Goal: Complete application form: Complete application form

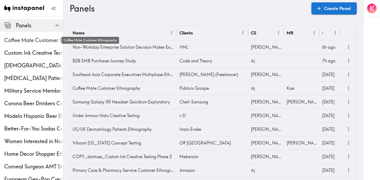
click at [19, 42] on span "Coffee Mate Customer Ethnography" at bounding box center [33, 40] width 59 height 7
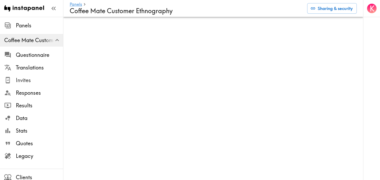
click at [34, 78] on span "Invites" at bounding box center [39, 80] width 47 height 7
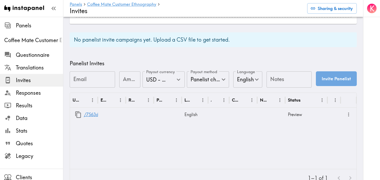
scroll to position [209, 0]
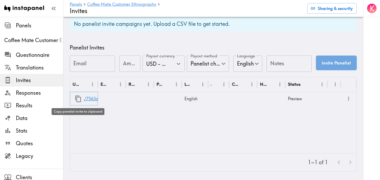
click at [79, 97] on icon "button" at bounding box center [78, 99] width 6 height 7
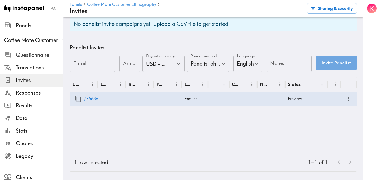
click at [34, 54] on span "Questionnaire" at bounding box center [39, 54] width 47 height 7
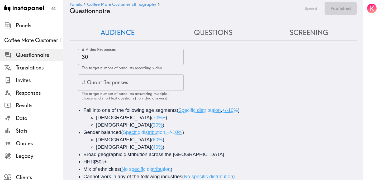
click at [315, 31] on button "Screening" at bounding box center [309, 32] width 96 height 15
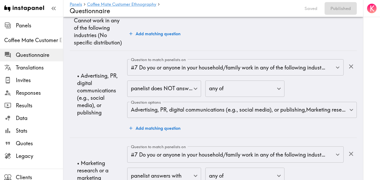
scroll to position [769, 0]
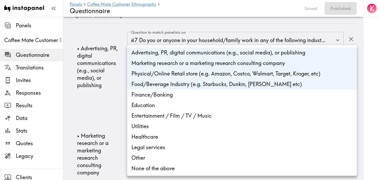
click at [206, 82] on body "Instapanel - Panels - Coffee Mate Customer Ethnography - Questionnaire Panels C…" at bounding box center [190, 162] width 380 height 1829
click at [184, 83] on li "Food/Beverage Industry (e.g. Starbucks, Dunkin, [PERSON_NAME] etc)" at bounding box center [241, 84] width 229 height 11
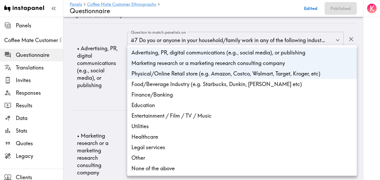
click at [189, 69] on li "Physical/Online Retail store (e.g. Amazon, Costco, Walmart, Target, Kroger, etc)" at bounding box center [241, 74] width 229 height 11
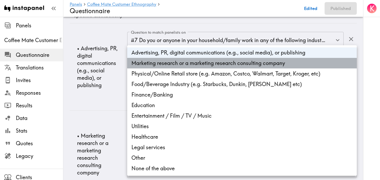
click at [190, 64] on li "Marketing research or a marketing research consulting company" at bounding box center [241, 63] width 229 height 11
type input "e4c8af53-29b3-4977-815d-db757b4a3a88"
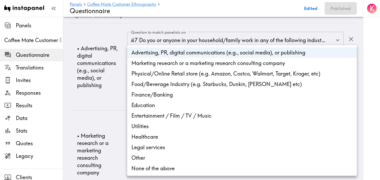
click at [117, 99] on div at bounding box center [190, 90] width 380 height 180
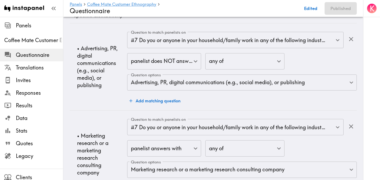
click at [116, 98] on td "• Advertising, PR, digital communications (e.g., social media), or publishing" at bounding box center [98, 66] width 57 height 87
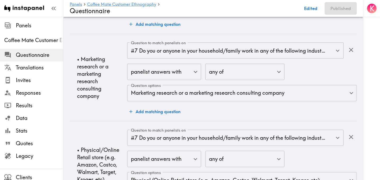
scroll to position [848, 0]
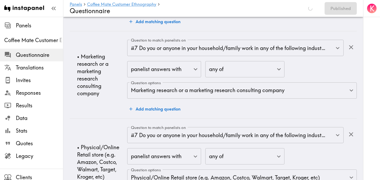
click at [150, 76] on body "Instapanel - Panels - Coffee Mate Customer Ethnography - Questionnaire Panels C…" at bounding box center [190, 83] width 380 height 1829
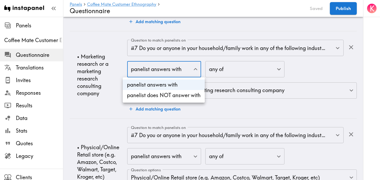
click at [158, 95] on li "panelist does NOT answer with" at bounding box center [164, 95] width 82 height 11
type input "true"
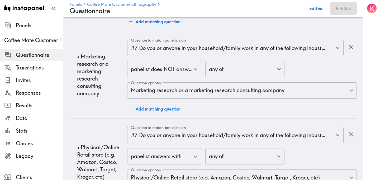
click at [112, 102] on td "• Marketing research or a marketing research consulting company" at bounding box center [98, 74] width 57 height 87
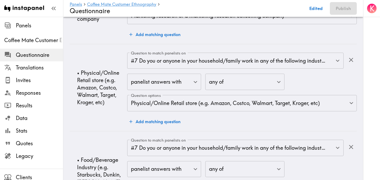
scroll to position [924, 0]
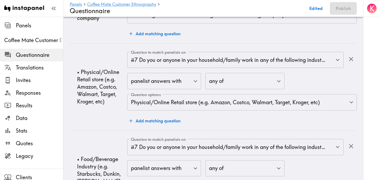
click at [152, 83] on body "Instapanel - Panels - Coffee Mate Customer Ethnography - Questionnaire Panels C…" at bounding box center [190, 7] width 380 height 1829
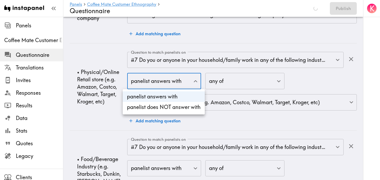
click at [159, 111] on li "panelist does NOT answer with" at bounding box center [164, 107] width 82 height 11
type input "true"
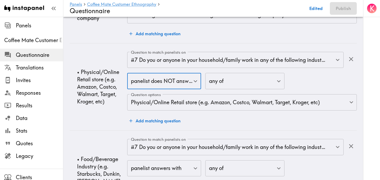
click at [103, 113] on td "• Physical/Online Retail store (e.g. Amazon, Costco, Walmart, Target, Kroger, e…" at bounding box center [98, 86] width 57 height 87
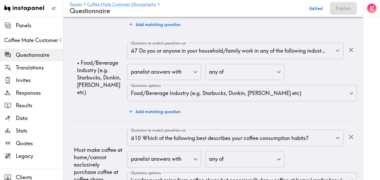
scroll to position [1020, 0]
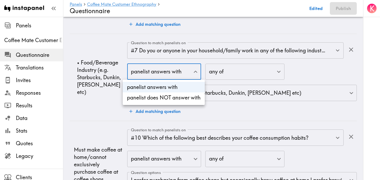
click at [168, 99] on li "panelist does NOT answer with" at bounding box center [164, 98] width 82 height 11
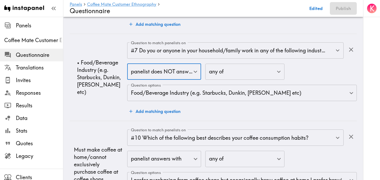
type input "true"
click at [105, 109] on td "• Food/Beverage Industry (e.g. Starbucks, Dunkin, Tim Horton etc)" at bounding box center [98, 77] width 57 height 87
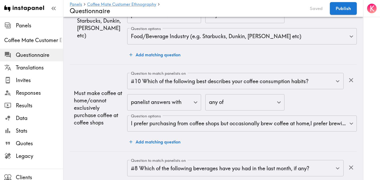
scroll to position [1082, 0]
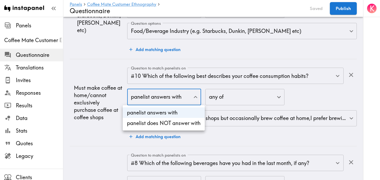
click at [156, 125] on li "panelist does NOT answer with" at bounding box center [164, 123] width 82 height 11
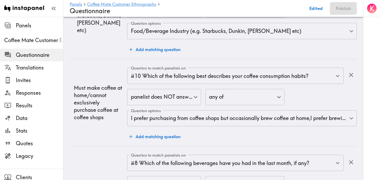
click at [108, 128] on td "Must make coffee at home/cannot exclusively purchase coffee at coffee shops" at bounding box center [98, 102] width 57 height 87
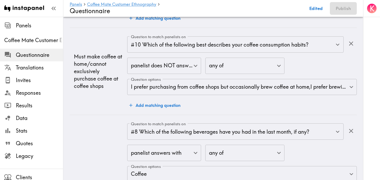
scroll to position [1114, 0]
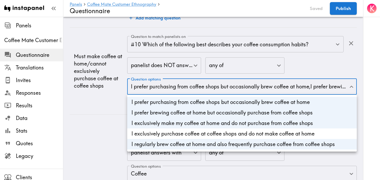
click at [145, 68] on div at bounding box center [190, 90] width 380 height 180
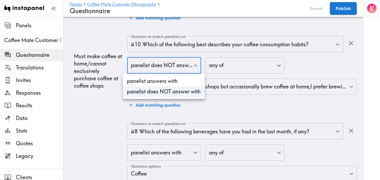
click at [148, 80] on li "panelist answers with" at bounding box center [164, 81] width 82 height 11
type input "false"
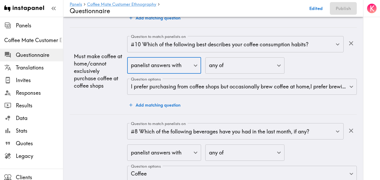
click at [114, 93] on td "Must make coffee at home/cannot exclusively purchase coffee at coffee shops" at bounding box center [98, 71] width 57 height 87
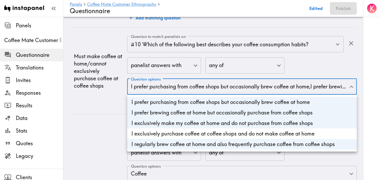
click at [103, 100] on div at bounding box center [190, 90] width 380 height 180
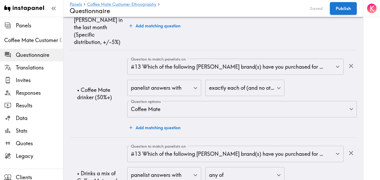
scroll to position [1609, 0]
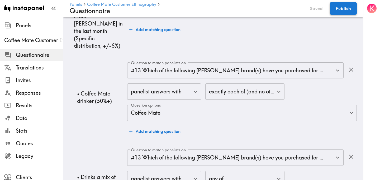
click at [339, 10] on button "Publish" at bounding box center [343, 8] width 27 height 13
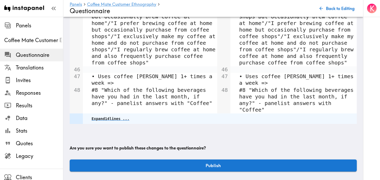
scroll to position [550, 0]
click at [168, 165] on button "Publish" at bounding box center [213, 166] width 287 height 12
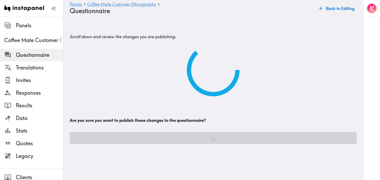
scroll to position [0, 0]
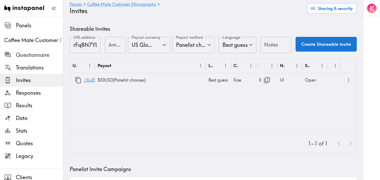
click at [30, 51] on span "Questionnaire" at bounding box center [39, 54] width 47 height 9
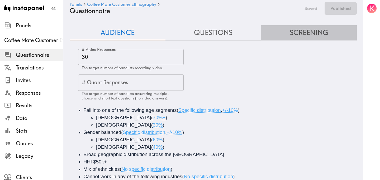
click at [299, 36] on button "Screening" at bounding box center [309, 32] width 96 height 15
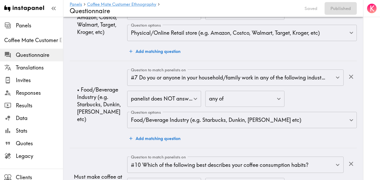
scroll to position [994, 0]
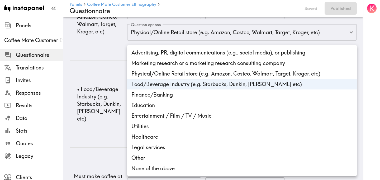
click at [103, 79] on div at bounding box center [190, 90] width 380 height 180
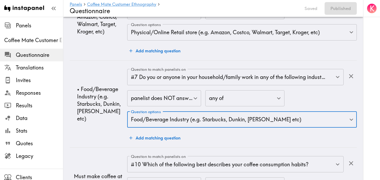
click at [103, 79] on td "• Food/Beverage Industry (e.g. Starbucks, Dunkin, Tim Horton etc)" at bounding box center [98, 103] width 57 height 87
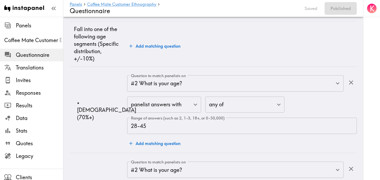
scroll to position [0, 0]
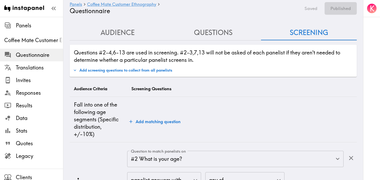
click at [133, 36] on button "Audience" at bounding box center [118, 32] width 96 height 15
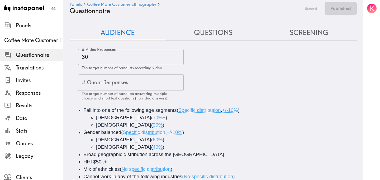
scroll to position [81, 0]
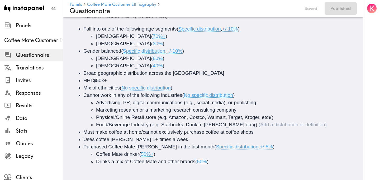
click at [243, 125] on li "Food/Beverage Industry (e.g. Starbucks, Dunkin, Tim Horton etc) ()" at bounding box center [230, 124] width 269 height 7
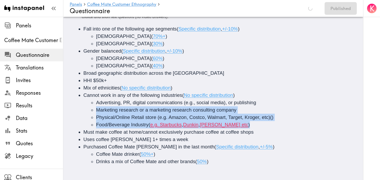
drag, startPoint x: 238, startPoint y: 126, endPoint x: 95, endPoint y: 109, distance: 144.5
click at [95, 109] on ul "Advertising, PR, digital communications (e.g., social media), or publishing Mar…" at bounding box center [220, 114] width 274 height 30
copy ul "Marketing research or a marketing research consulting company Physical/Online R…"
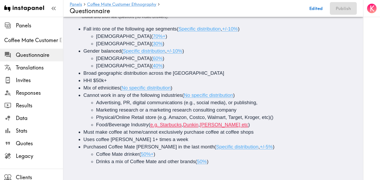
click at [97, 109] on span "Marketing research or a marketing research consulting company" at bounding box center [166, 110] width 140 height 6
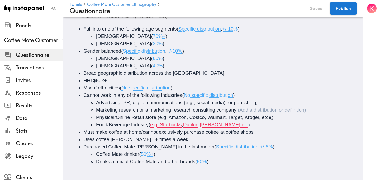
click at [95, 111] on ul "Advertising, PR, digital communications (e.g., social media), or publishing, Ma…" at bounding box center [220, 114] width 274 height 30
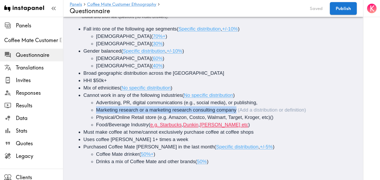
drag, startPoint x: 237, startPoint y: 111, endPoint x: 94, endPoint y: 108, distance: 143.2
click at [94, 108] on ul "Advertising, PR, digital communications (e.g., social media), or publishing, Ma…" at bounding box center [220, 114] width 274 height 30
copy span "Marketing research or a marketing research consulting company"
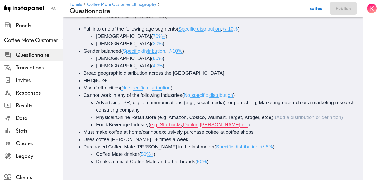
click at [273, 117] on li "Physical/Online Retail store (e.g. Amazon, Costco, Walmart, Target, Kroger, etc…" at bounding box center [230, 117] width 269 height 7
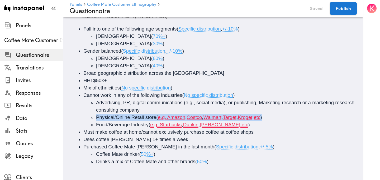
drag, startPoint x: 275, startPoint y: 117, endPoint x: 92, endPoint y: 114, distance: 183.6
click at [92, 114] on ul "Advertising, PR, digital communications (e.g., social media), or publishing, Ma…" at bounding box center [220, 114] width 274 height 30
copy div "Physical/Online Retail store ( e.g. Amazon , Costco , Walmart , Target , Kroger…"
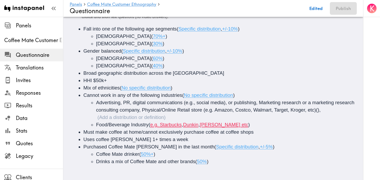
scroll to position [74, 0]
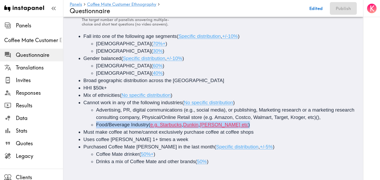
drag, startPoint x: 242, startPoint y: 124, endPoint x: 95, endPoint y: 125, distance: 146.4
click at [95, 125] on ul "Advertising, PR, digital communications (e.g., social media), or publishing, Ma…" at bounding box center [220, 118] width 274 height 22
copy div "Food/Beverage Industry ( e.g. Starbucks , Dunkin , Tim Horton etc )"
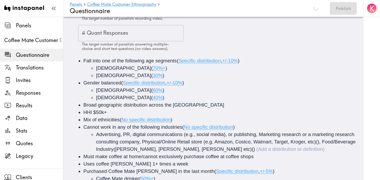
scroll to position [0, 0]
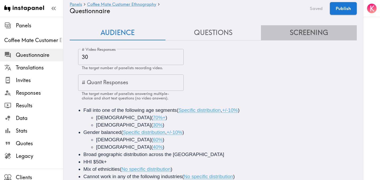
click at [318, 30] on button "Screening" at bounding box center [309, 32] width 96 height 15
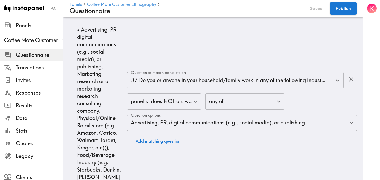
scroll to position [777, 0]
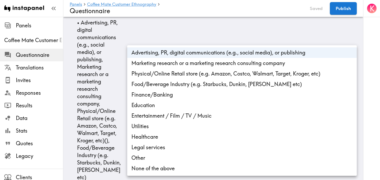
click at [199, 114] on body "Instapanel - Panels - Coffee Mate Customer Ethnography - Questionnaire Panels C…" at bounding box center [190, 64] width 380 height 1651
click at [159, 65] on li "Marketing research or a marketing research consulting company" at bounding box center [241, 63] width 229 height 11
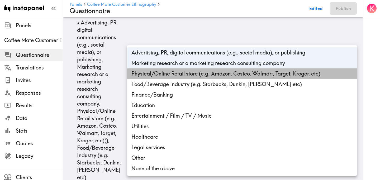
click at [159, 75] on li "Physical/Online Retail store (e.g. Amazon, Costco, Walmart, Target, Kroger, etc)" at bounding box center [241, 74] width 229 height 11
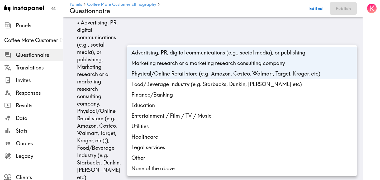
click at [160, 82] on li "Food/Beverage Industry (e.g. Starbucks, Dunkin, [PERSON_NAME] etc)" at bounding box center [241, 84] width 229 height 11
type input "e4c8af53-29b3-4977-815d-db757b4a3a88,2850ee8e-abfa-4cf6-9efe-a8504f55bd64,76354…"
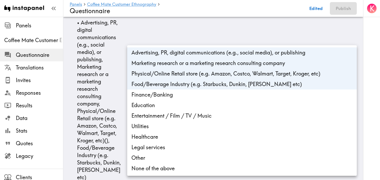
click at [114, 82] on div at bounding box center [190, 90] width 380 height 180
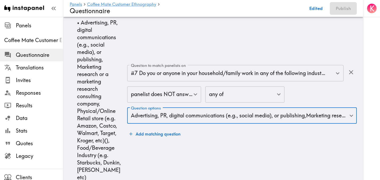
click at [113, 82] on p "• Advertising, PR, digital communications (e.g., social media), or publishing, …" at bounding box center [100, 100] width 46 height 162
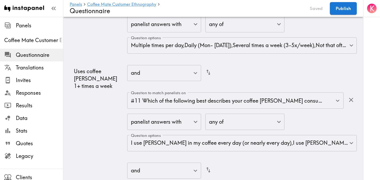
scroll to position [1225, 0]
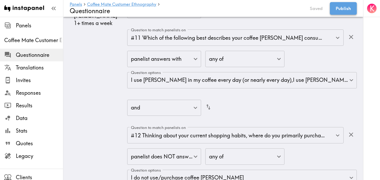
click at [342, 10] on button "Publish" at bounding box center [343, 8] width 27 height 13
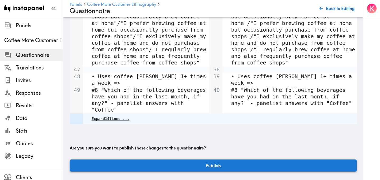
click at [170, 165] on button "Publish" at bounding box center [213, 166] width 287 height 12
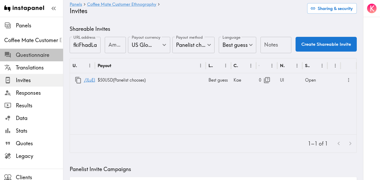
click at [25, 55] on span "Questionnaire" at bounding box center [39, 54] width 47 height 7
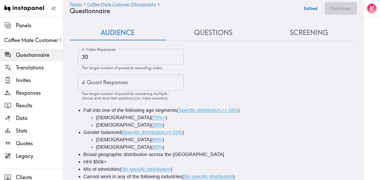
click at [212, 35] on button "Questions" at bounding box center [213, 32] width 96 height 15
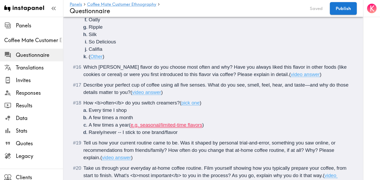
scroll to position [912, 0]
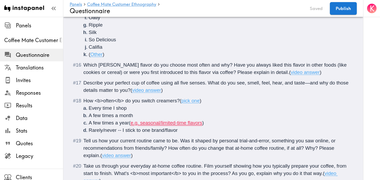
click at [207, 119] on li "A few times a year ( e.g. seasonal/limited-time flavors )" at bounding box center [220, 122] width 262 height 7
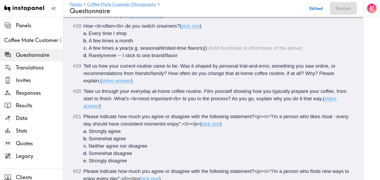
scroll to position [994, 0]
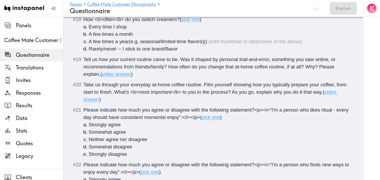
click at [254, 107] on span "Please indicate how much you agree or disagree with the following statement?<p>…" at bounding box center [216, 113] width 266 height 13
click at [164, 107] on span "Please indicate how much you agree or disagree with the following statement:<p>…" at bounding box center [215, 113] width 265 height 13
click at [254, 162] on span "Please indicate how much you agree or disagree with the following statement?<p>…" at bounding box center [216, 168] width 267 height 13
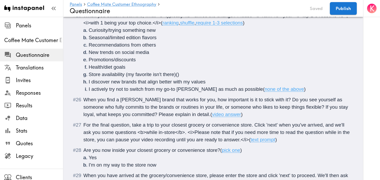
scroll to position [1298, 0]
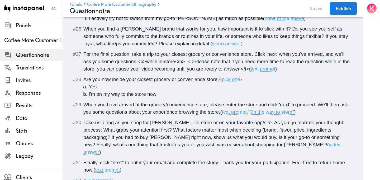
click at [173, 120] on span "Take us along as you shop for [PERSON_NAME]—in-store or on your favorite app/si…" at bounding box center [213, 134] width 261 height 28
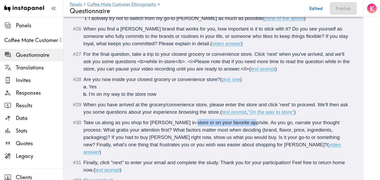
drag, startPoint x: 245, startPoint y: 109, endPoint x: 187, endPoint y: 110, distance: 58.3
click at [187, 120] on span "Take us along as you shop for creamer in-store or on your favorite app/site. As…" at bounding box center [212, 134] width 258 height 28
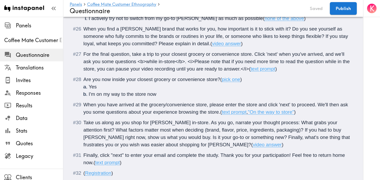
click at [95, 160] on span "(" at bounding box center [94, 163] width 2 height 6
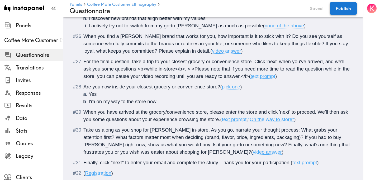
click at [343, 6] on button "Publish" at bounding box center [343, 8] width 27 height 13
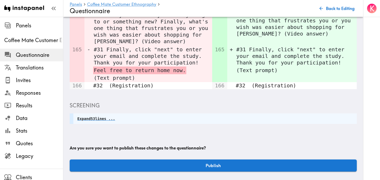
scroll to position [499, 0]
click at [208, 165] on button "Publish" at bounding box center [213, 166] width 287 height 12
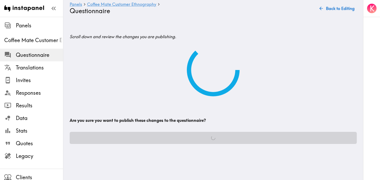
scroll to position [0, 0]
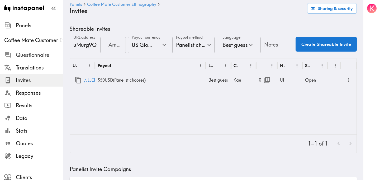
click at [34, 54] on span "Questionnaire" at bounding box center [39, 54] width 47 height 7
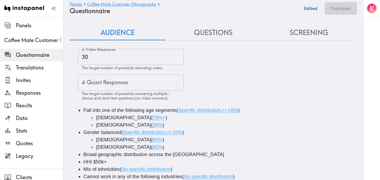
click at [213, 30] on button "Questions" at bounding box center [213, 32] width 96 height 15
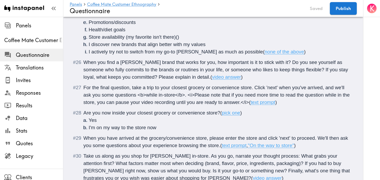
scroll to position [1290, 0]
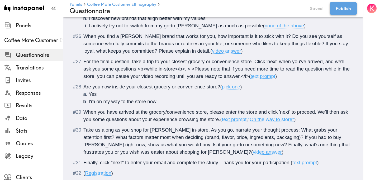
click at [350, 11] on button "Publish" at bounding box center [343, 8] width 27 height 13
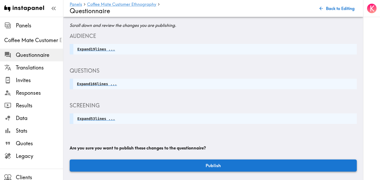
click at [216, 166] on button "Publish" at bounding box center [213, 166] width 287 height 12
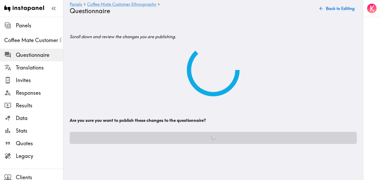
scroll to position [0, 0]
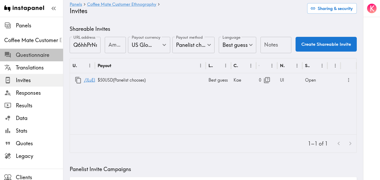
click at [41, 53] on span "Questionnaire" at bounding box center [39, 54] width 47 height 7
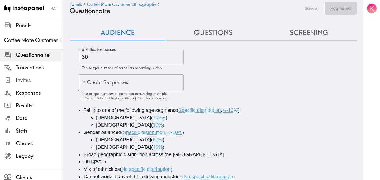
click at [35, 81] on span "Invites" at bounding box center [39, 80] width 47 height 7
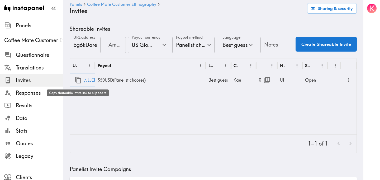
click at [77, 81] on icon "button" at bounding box center [78, 80] width 6 height 7
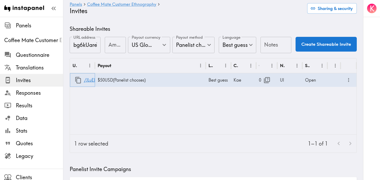
click at [76, 79] on icon "button" at bounding box center [78, 80] width 6 height 7
click at [41, 57] on span "Questionnaire" at bounding box center [39, 54] width 47 height 7
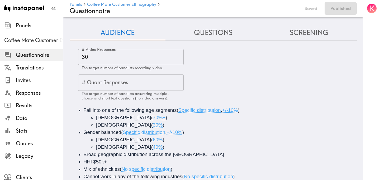
scroll to position [59, 0]
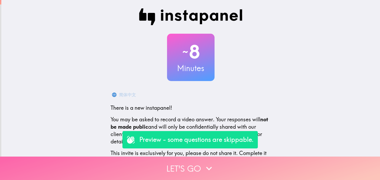
click at [170, 169] on button "Let's go" at bounding box center [190, 168] width 380 height 23
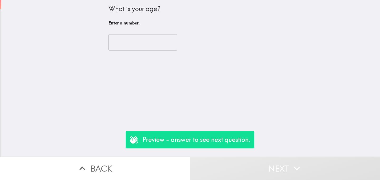
click at [127, 45] on input "number" at bounding box center [142, 42] width 69 height 16
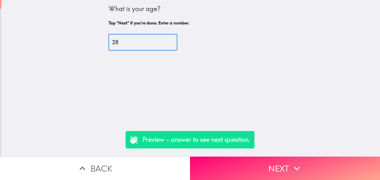
type input "28"
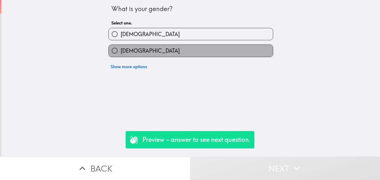
click at [152, 51] on label "[DEMOGRAPHIC_DATA]" at bounding box center [191, 51] width 164 height 12
click at [121, 51] on input "[DEMOGRAPHIC_DATA]" at bounding box center [115, 51] width 12 height 12
radio input "true"
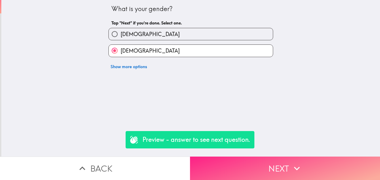
click at [241, 167] on button "Next" at bounding box center [285, 168] width 190 height 23
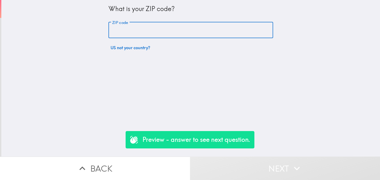
click at [161, 23] on input "ZIP code" at bounding box center [190, 30] width 165 height 16
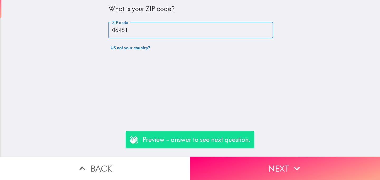
type input "06451"
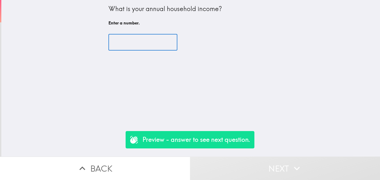
click at [150, 41] on input "number" at bounding box center [142, 42] width 69 height 16
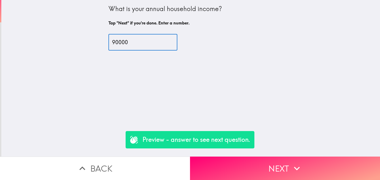
type input "90000"
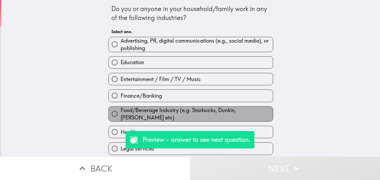
click at [143, 114] on span "Food/Beverage Industry (e.g. Starbucks, Dunkin, [PERSON_NAME] etc)" at bounding box center [197, 114] width 152 height 15
click at [121, 114] on input "Food/Beverage Industry (e.g. Starbucks, Dunkin, [PERSON_NAME] etc)" at bounding box center [115, 114] width 12 height 12
radio input "true"
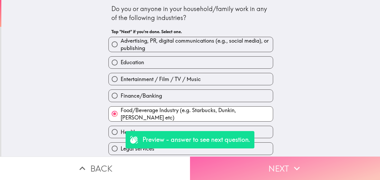
click at [251, 166] on button "Next" at bounding box center [285, 168] width 190 height 23
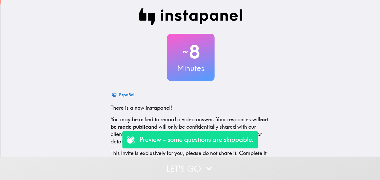
click at [158, 162] on button "Let's go" at bounding box center [190, 168] width 380 height 23
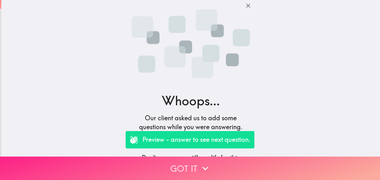
click at [160, 165] on button "Got it" at bounding box center [190, 168] width 380 height 23
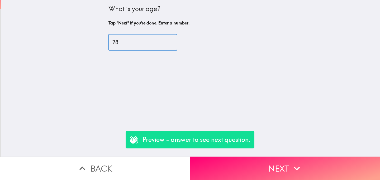
type input "28"
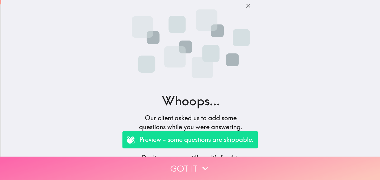
click at [163, 160] on button "Got it" at bounding box center [190, 168] width 380 height 23
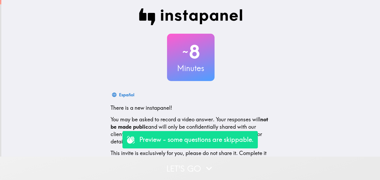
click at [154, 166] on button "Let's go" at bounding box center [190, 168] width 380 height 23
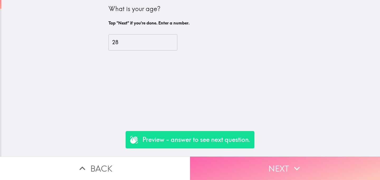
click at [259, 169] on button "Next" at bounding box center [285, 168] width 190 height 23
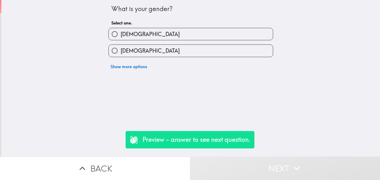
click at [152, 40] on label "[DEMOGRAPHIC_DATA]" at bounding box center [191, 34] width 164 height 12
click at [121, 40] on input "[DEMOGRAPHIC_DATA]" at bounding box center [115, 34] width 12 height 12
radio input "true"
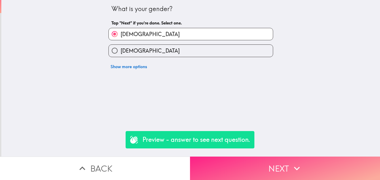
click at [246, 163] on button "Next" at bounding box center [285, 168] width 190 height 23
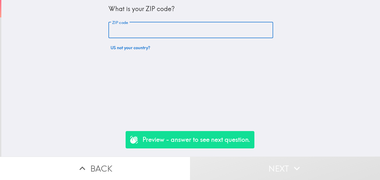
click at [160, 32] on input "ZIP code" at bounding box center [190, 30] width 165 height 16
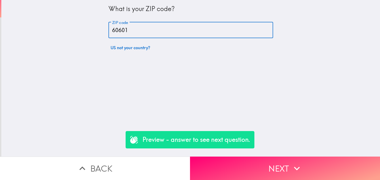
type input "60601"
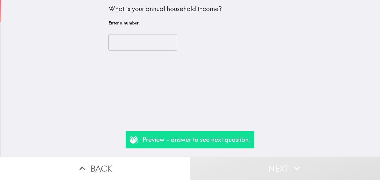
click at [136, 45] on input "number" at bounding box center [142, 42] width 69 height 16
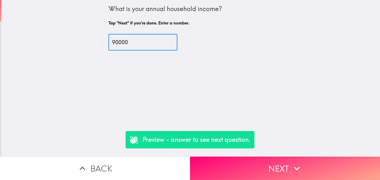
type input "90000"
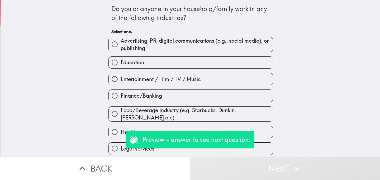
click at [136, 114] on span "Food/Beverage Industry (e.g. Starbucks, Dunkin, [PERSON_NAME] etc)" at bounding box center [197, 114] width 152 height 15
click at [121, 114] on input "Food/Beverage Industry (e.g. Starbucks, Dunkin, [PERSON_NAME] etc)" at bounding box center [115, 114] width 12 height 12
radio input "true"
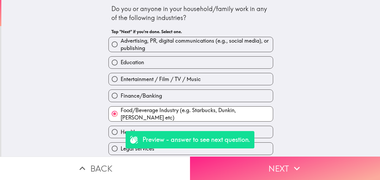
click at [239, 175] on button "Next" at bounding box center [285, 168] width 190 height 23
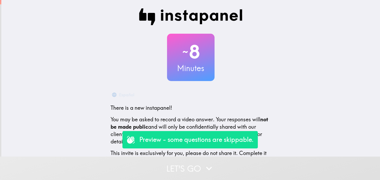
click at [141, 162] on button "Let's go" at bounding box center [190, 168] width 380 height 23
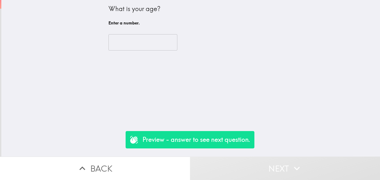
click at [133, 39] on input "number" at bounding box center [142, 42] width 69 height 16
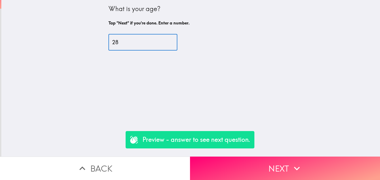
type input "28"
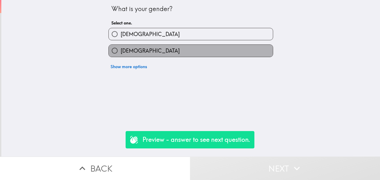
click at [146, 53] on label "[DEMOGRAPHIC_DATA]" at bounding box center [191, 51] width 164 height 12
click at [121, 53] on input "[DEMOGRAPHIC_DATA]" at bounding box center [115, 51] width 12 height 12
radio input "true"
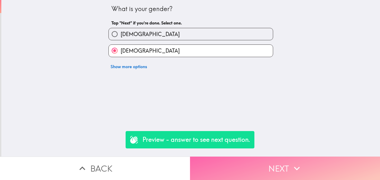
click at [272, 161] on button "Next" at bounding box center [285, 168] width 190 height 23
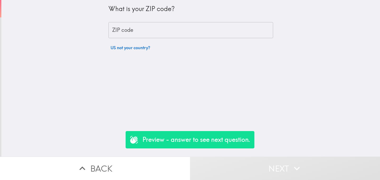
click at [144, 32] on input "ZIP code" at bounding box center [190, 30] width 165 height 16
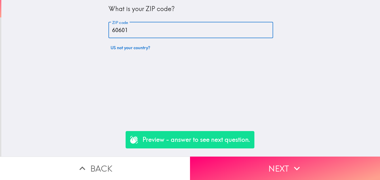
type input "60601"
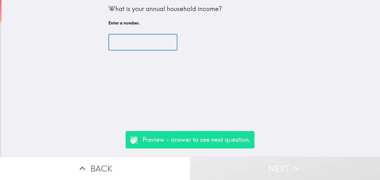
click at [144, 38] on input "number" at bounding box center [142, 42] width 69 height 16
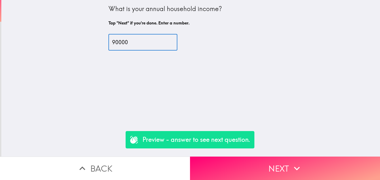
type input "90000"
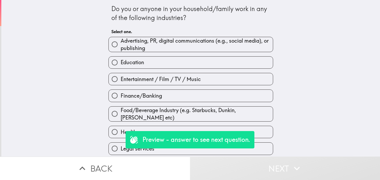
click at [140, 48] on span "Advertising, PR, digital communications (e.g., social media), or publishing" at bounding box center [197, 44] width 152 height 15
click at [121, 48] on input "Advertising, PR, digital communications (e.g., social media), or publishing" at bounding box center [115, 45] width 12 height 12
radio input "true"
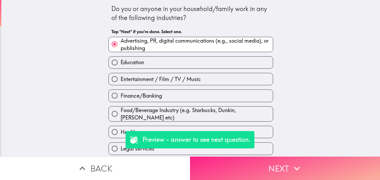
click at [250, 170] on button "Next" at bounding box center [285, 168] width 190 height 23
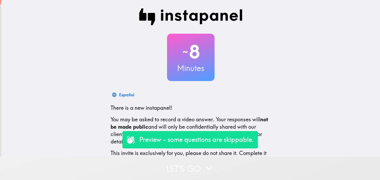
click at [178, 165] on button "Let's go" at bounding box center [190, 168] width 380 height 23
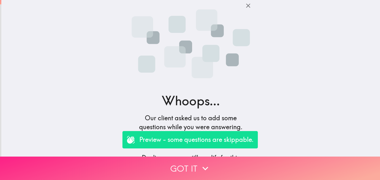
click at [178, 163] on button "Got it" at bounding box center [190, 168] width 380 height 23
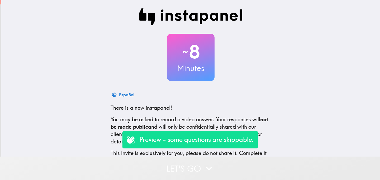
click at [169, 167] on button "Let's go" at bounding box center [190, 168] width 380 height 23
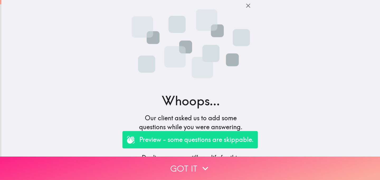
click at [180, 169] on button "Got it" at bounding box center [190, 168] width 380 height 23
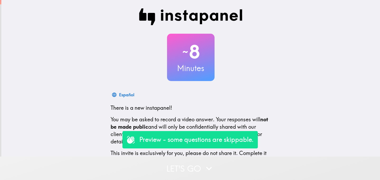
click at [174, 174] on button "Let's go" at bounding box center [190, 168] width 380 height 23
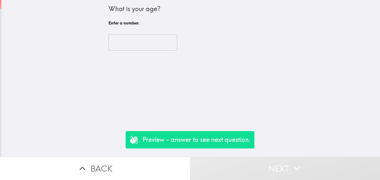
click at [142, 45] on input "number" at bounding box center [142, 42] width 69 height 16
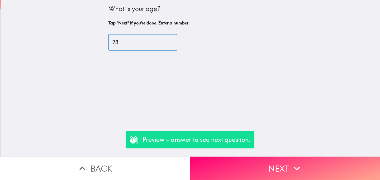
type input "28"
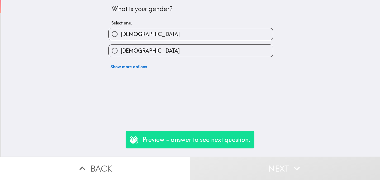
click at [172, 51] on label "[DEMOGRAPHIC_DATA]" at bounding box center [191, 51] width 164 height 12
click at [121, 51] on input "[DEMOGRAPHIC_DATA]" at bounding box center [115, 51] width 12 height 12
radio input "true"
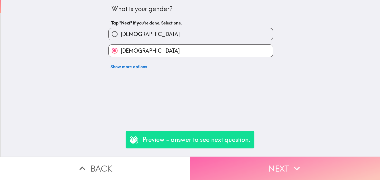
click at [258, 172] on button "Next" at bounding box center [285, 168] width 190 height 23
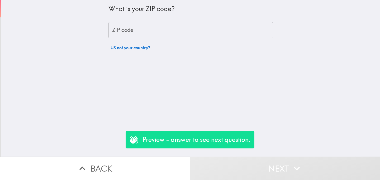
click at [159, 28] on input "ZIP code" at bounding box center [190, 30] width 165 height 16
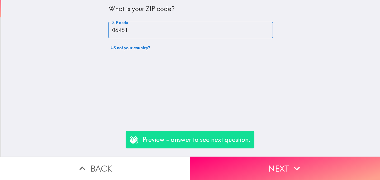
type input "06451"
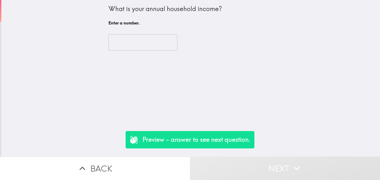
click at [144, 38] on input "number" at bounding box center [142, 42] width 69 height 16
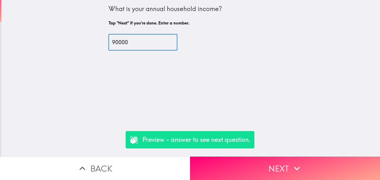
type input "90000"
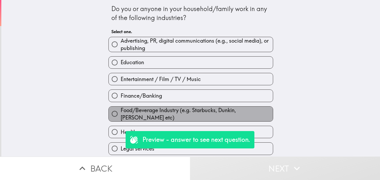
click at [141, 112] on span "Food/Beverage Industry (e.g. Starbucks, Dunkin, [PERSON_NAME] etc)" at bounding box center [197, 114] width 152 height 15
click at [121, 112] on input "Food/Beverage Industry (e.g. Starbucks, Dunkin, [PERSON_NAME] etc)" at bounding box center [115, 114] width 12 height 12
radio input "true"
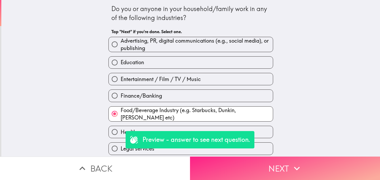
click at [236, 164] on button "Next" at bounding box center [285, 168] width 190 height 23
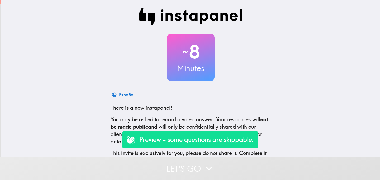
click at [159, 165] on button "Let's go" at bounding box center [190, 168] width 380 height 23
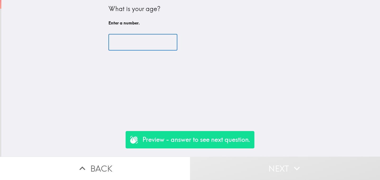
click at [130, 46] on input "number" at bounding box center [142, 42] width 69 height 16
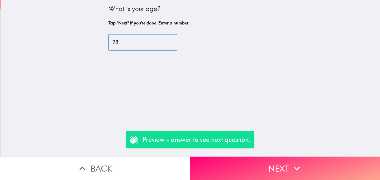
type input "28"
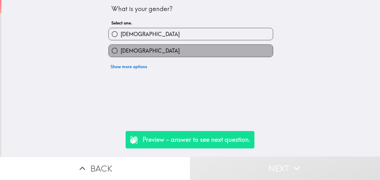
click at [154, 47] on label "[DEMOGRAPHIC_DATA]" at bounding box center [191, 51] width 164 height 12
click at [121, 47] on input "[DEMOGRAPHIC_DATA]" at bounding box center [115, 51] width 12 height 12
radio input "true"
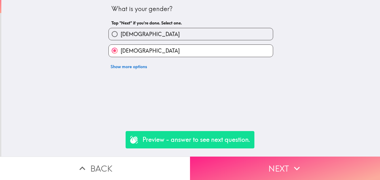
click at [244, 164] on button "Next" at bounding box center [285, 168] width 190 height 23
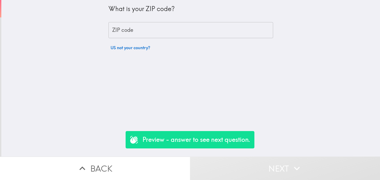
click at [156, 34] on input "ZIP code" at bounding box center [190, 30] width 165 height 16
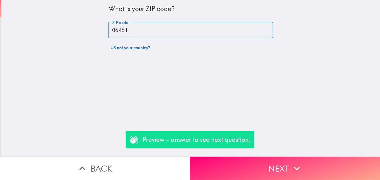
type input "06451"
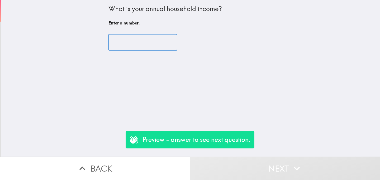
click at [150, 39] on input "number" at bounding box center [142, 42] width 69 height 16
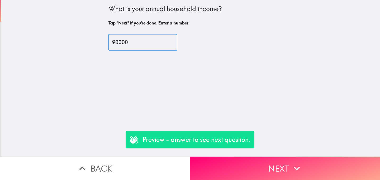
type input "90000"
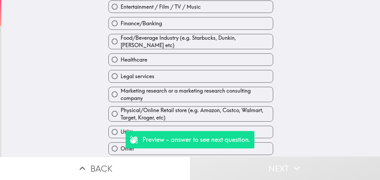
scroll to position [91, 0]
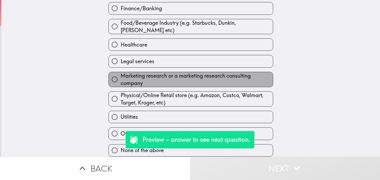
click at [139, 82] on span "Marketing research or a marketing research consulting company" at bounding box center [197, 79] width 152 height 15
click at [121, 82] on input "Marketing research or a marketing research consulting company" at bounding box center [115, 80] width 12 height 12
radio input "true"
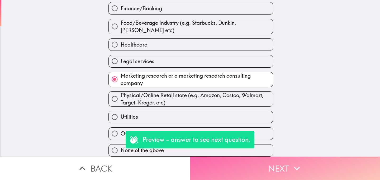
click at [253, 168] on button "Next" at bounding box center [285, 168] width 190 height 23
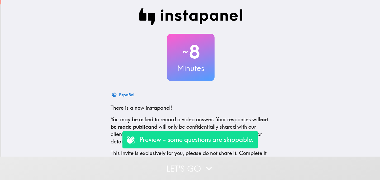
click at [173, 164] on button "Let's go" at bounding box center [190, 168] width 380 height 23
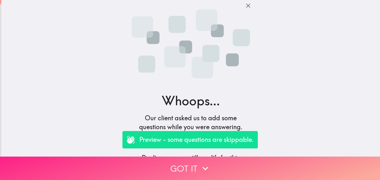
click at [179, 167] on button "Got it" at bounding box center [190, 168] width 380 height 23
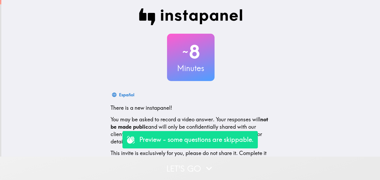
click at [163, 158] on button "Let's go" at bounding box center [190, 168] width 380 height 23
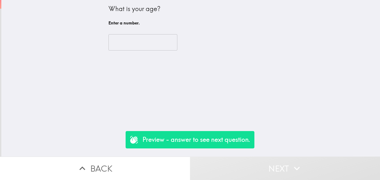
click at [140, 43] on input "number" at bounding box center [142, 42] width 69 height 16
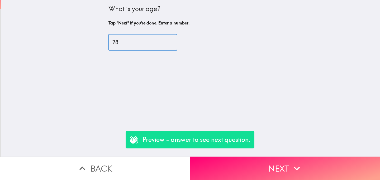
type input "28"
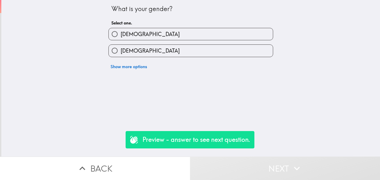
click at [151, 53] on label "[DEMOGRAPHIC_DATA]" at bounding box center [191, 51] width 164 height 12
click at [121, 53] on input "[DEMOGRAPHIC_DATA]" at bounding box center [115, 51] width 12 height 12
radio input "true"
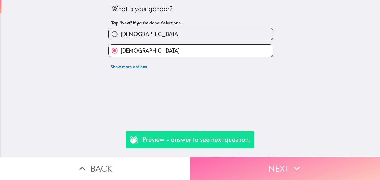
click at [280, 166] on button "Next" at bounding box center [285, 168] width 190 height 23
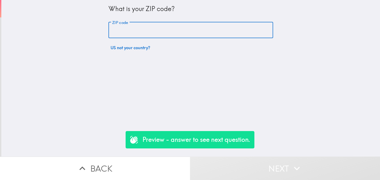
click at [140, 29] on input "ZIP code" at bounding box center [190, 30] width 165 height 16
type input "06451"
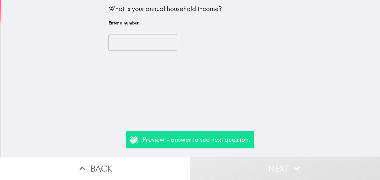
click at [129, 41] on input "number" at bounding box center [142, 42] width 69 height 16
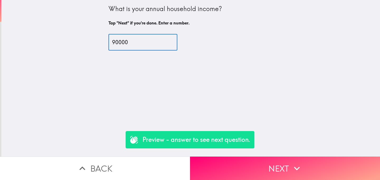
type input "90000"
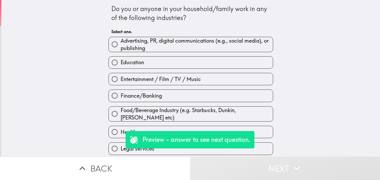
scroll to position [91, 0]
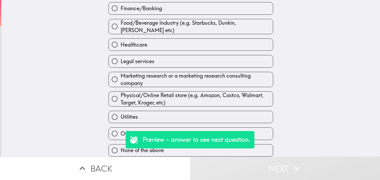
click at [130, 99] on span "Physical/Online Retail store (e.g. Amazon, Costco, Walmart, Target, Kroger, etc)" at bounding box center [197, 99] width 152 height 15
click at [121, 99] on input "Physical/Online Retail store (e.g. Amazon, Costco, Walmart, Target, Kroger, etc)" at bounding box center [115, 99] width 12 height 12
radio input "true"
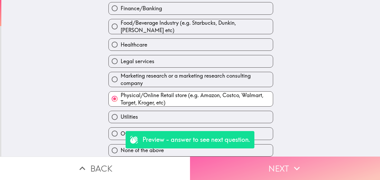
click at [248, 171] on button "Next" at bounding box center [285, 168] width 190 height 23
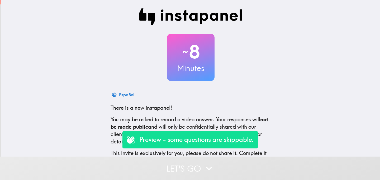
click at [172, 170] on button "Let's go" at bounding box center [190, 168] width 380 height 23
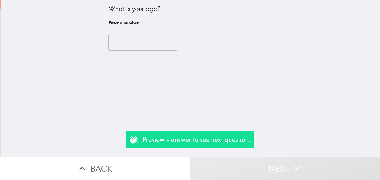
click at [136, 44] on input "number" at bounding box center [142, 42] width 69 height 16
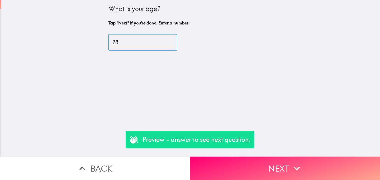
type input "28"
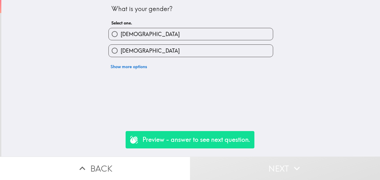
click at [146, 46] on label "[DEMOGRAPHIC_DATA]" at bounding box center [191, 51] width 164 height 12
click at [121, 46] on input "[DEMOGRAPHIC_DATA]" at bounding box center [115, 51] width 12 height 12
radio input "true"
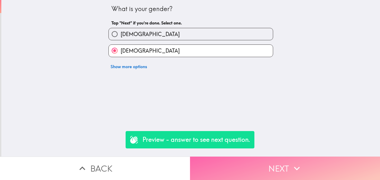
click at [241, 170] on button "Next" at bounding box center [285, 168] width 190 height 23
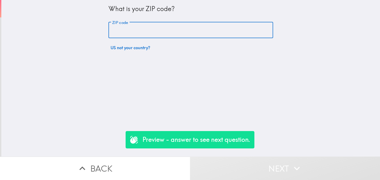
click at [146, 31] on input "ZIP code" at bounding box center [190, 30] width 165 height 16
type input "06451"
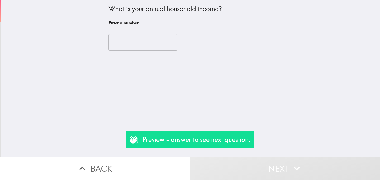
click at [143, 46] on input "number" at bounding box center [142, 42] width 69 height 16
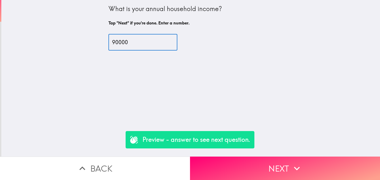
type input "90000"
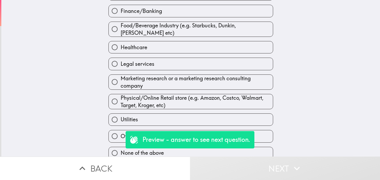
scroll to position [87, 0]
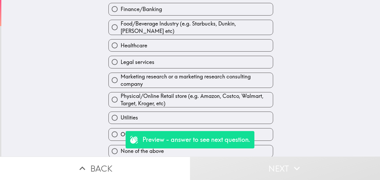
click at [158, 66] on label "Legal services" at bounding box center [191, 62] width 164 height 12
click at [121, 66] on input "Legal services" at bounding box center [115, 62] width 12 height 12
radio input "true"
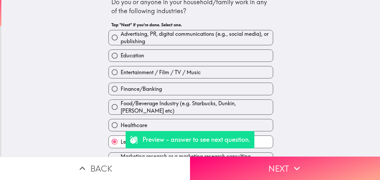
scroll to position [0, 0]
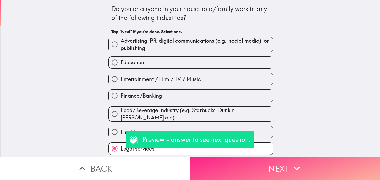
click at [258, 166] on button "Next" at bounding box center [285, 168] width 190 height 23
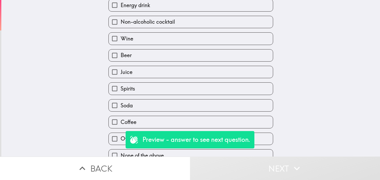
scroll to position [106, 0]
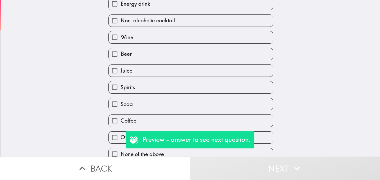
click at [196, 93] on label "Spirits" at bounding box center [191, 87] width 164 height 12
click at [121, 93] on input "Spirits" at bounding box center [115, 87] width 12 height 12
checkbox input "true"
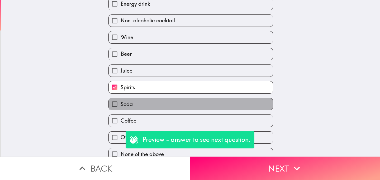
click at [196, 110] on label "Soda" at bounding box center [191, 104] width 164 height 12
click at [121, 110] on input "Soda" at bounding box center [115, 104] width 12 height 12
checkbox input "true"
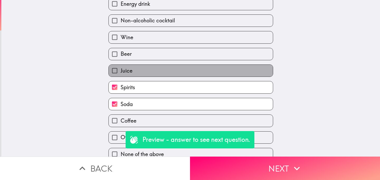
click at [201, 70] on label "Juice" at bounding box center [191, 71] width 164 height 12
click at [121, 70] on input "Juice" at bounding box center [115, 71] width 12 height 12
checkbox input "true"
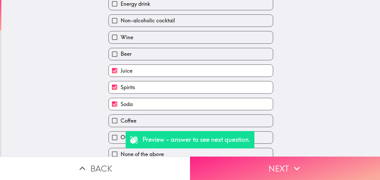
click at [261, 170] on button "Next" at bounding box center [285, 168] width 190 height 23
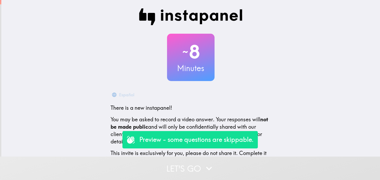
click at [158, 164] on button "Let's go" at bounding box center [190, 168] width 380 height 23
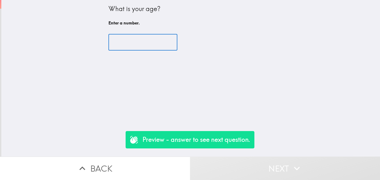
click at [136, 46] on input "number" at bounding box center [142, 42] width 69 height 16
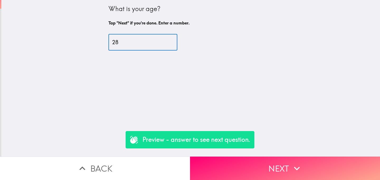
type input "28"
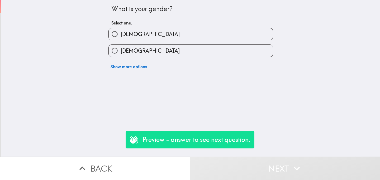
click at [175, 52] on label "[DEMOGRAPHIC_DATA]" at bounding box center [191, 51] width 164 height 12
click at [121, 52] on input "[DEMOGRAPHIC_DATA]" at bounding box center [115, 51] width 12 height 12
radio input "true"
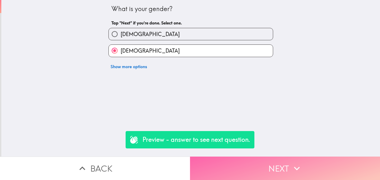
click at [242, 169] on button "Next" at bounding box center [285, 168] width 190 height 23
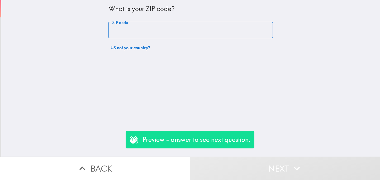
click at [135, 33] on input "ZIP code" at bounding box center [190, 30] width 165 height 16
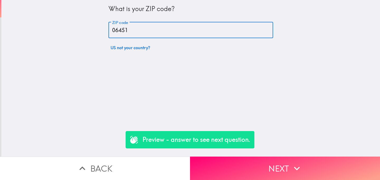
type input "06451"
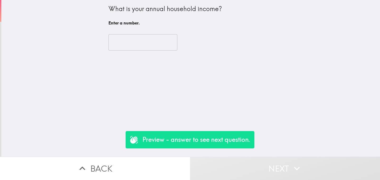
click at [134, 39] on input "number" at bounding box center [142, 42] width 69 height 16
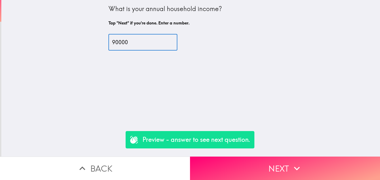
type input "90000"
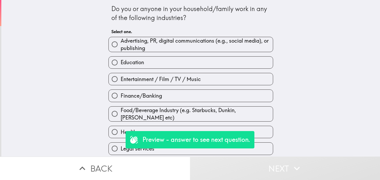
click at [129, 65] on span "Education" at bounding box center [132, 62] width 23 height 7
click at [121, 65] on input "Education" at bounding box center [115, 63] width 12 height 12
radio input "true"
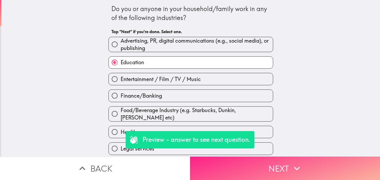
click at [240, 172] on button "Next" at bounding box center [285, 168] width 190 height 23
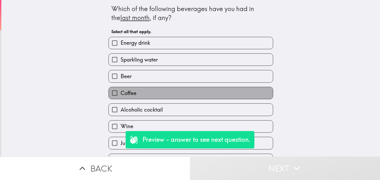
click at [160, 93] on label "Coffee" at bounding box center [191, 93] width 164 height 12
click at [121, 93] on input "Coffee" at bounding box center [115, 93] width 12 height 12
checkbox input "true"
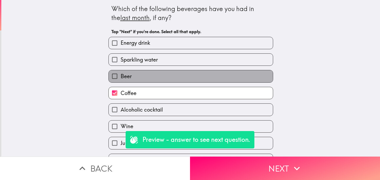
click at [164, 76] on label "Beer" at bounding box center [191, 76] width 164 height 12
click at [121, 76] on input "Beer" at bounding box center [115, 76] width 12 height 12
checkbox input "true"
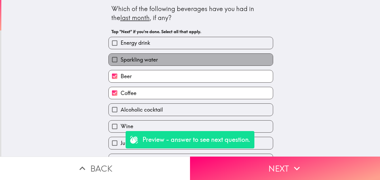
click at [169, 63] on label "Sparkling water" at bounding box center [191, 60] width 164 height 12
click at [121, 63] on input "Sparkling water" at bounding box center [115, 60] width 12 height 12
checkbox input "true"
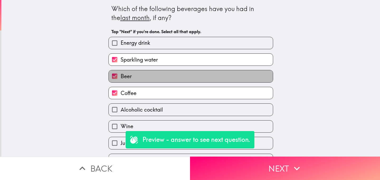
click at [177, 81] on label "Beer" at bounding box center [191, 76] width 164 height 12
click at [121, 81] on input "Beer" at bounding box center [115, 76] width 12 height 12
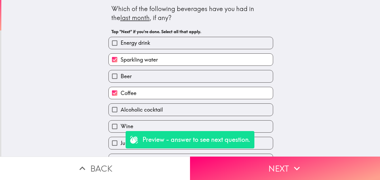
click at [199, 52] on div "Sparkling water" at bounding box center [188, 57] width 169 height 17
click at [199, 76] on label "Beer" at bounding box center [191, 76] width 164 height 12
click at [121, 76] on input "Beer" at bounding box center [115, 76] width 12 height 12
checkbox input "true"
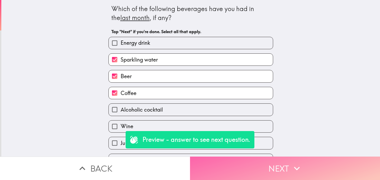
click at [254, 177] on button "Next" at bounding box center [285, 168] width 190 height 23
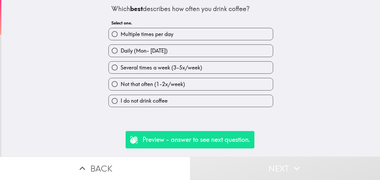
click at [207, 88] on label "Not that often (1-2x/week)" at bounding box center [191, 84] width 164 height 12
click at [121, 88] on input "Not that often (1-2x/week)" at bounding box center [115, 84] width 12 height 12
radio input "true"
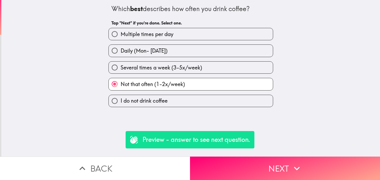
click at [176, 101] on label "I do not drink coffee" at bounding box center [191, 101] width 164 height 12
click at [121, 101] on input "I do not drink coffee" at bounding box center [115, 101] width 12 height 12
radio input "true"
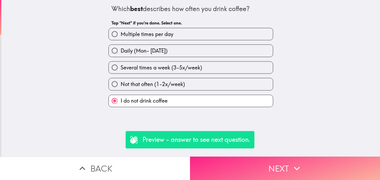
click at [256, 164] on button "Next" at bounding box center [285, 168] width 190 height 23
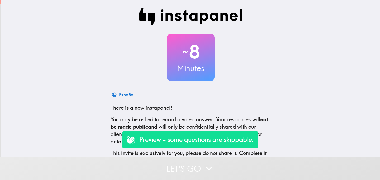
click at [161, 162] on button "Let's go" at bounding box center [190, 168] width 380 height 23
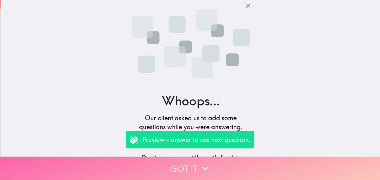
click at [176, 173] on button "Got it" at bounding box center [190, 168] width 380 height 23
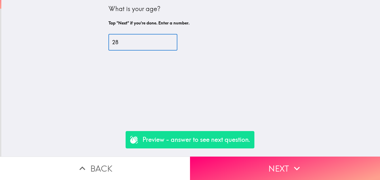
type input "28"
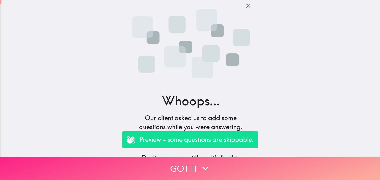
click at [169, 166] on button "Got it" at bounding box center [190, 168] width 380 height 23
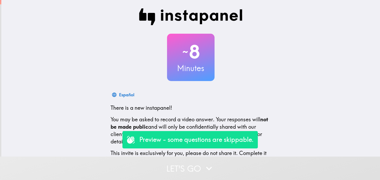
click at [165, 170] on button "Let's go" at bounding box center [190, 168] width 380 height 23
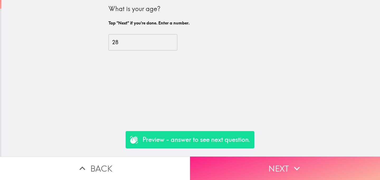
click at [258, 166] on button "Next" at bounding box center [285, 168] width 190 height 23
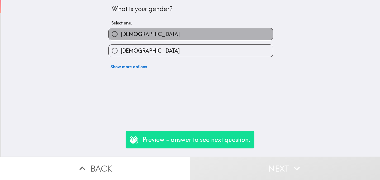
click at [142, 37] on label "[DEMOGRAPHIC_DATA]" at bounding box center [191, 34] width 164 height 12
click at [121, 37] on input "[DEMOGRAPHIC_DATA]" at bounding box center [115, 34] width 12 height 12
radio input "true"
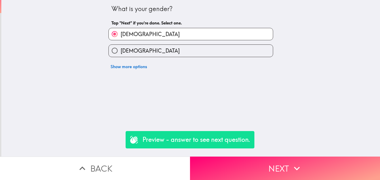
click at [144, 49] on label "[DEMOGRAPHIC_DATA]" at bounding box center [191, 51] width 164 height 12
click at [121, 49] on input "[DEMOGRAPHIC_DATA]" at bounding box center [115, 51] width 12 height 12
radio input "true"
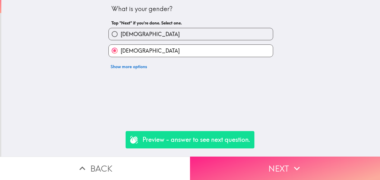
click at [248, 160] on button "Next" at bounding box center [285, 168] width 190 height 23
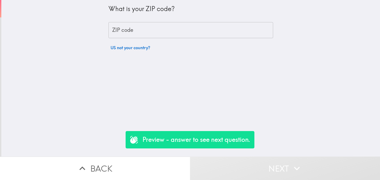
click at [143, 30] on input "ZIP code" at bounding box center [190, 30] width 165 height 16
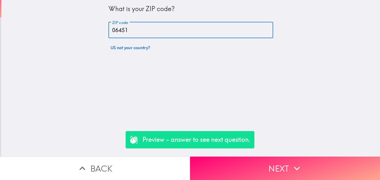
type input "06451"
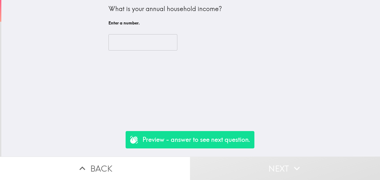
click at [134, 41] on input "number" at bounding box center [142, 42] width 69 height 16
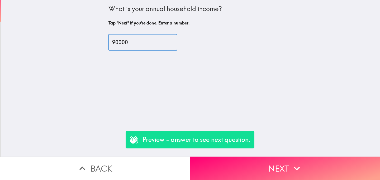
type input "90000"
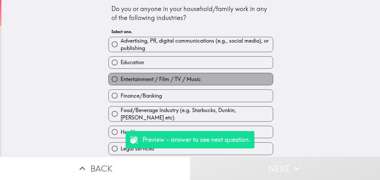
click at [133, 83] on span "Entertainment / Film / TV / Music" at bounding box center [161, 79] width 80 height 7
click at [121, 83] on input "Entertainment / Film / TV / Music" at bounding box center [115, 79] width 12 height 12
radio input "true"
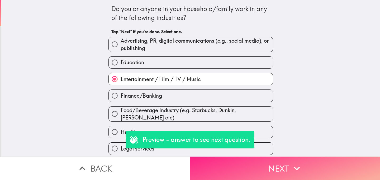
click at [238, 171] on button "Next" at bounding box center [285, 168] width 190 height 23
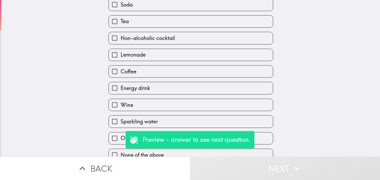
scroll to position [113, 0]
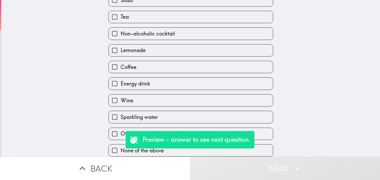
click at [156, 63] on label "Coffee" at bounding box center [191, 67] width 164 height 12
click at [121, 63] on input "Coffee" at bounding box center [115, 67] width 12 height 12
checkbox input "true"
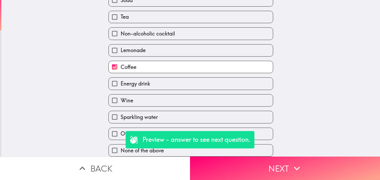
click at [176, 50] on label "Lemonade" at bounding box center [191, 51] width 164 height 12
click at [121, 50] on input "Lemonade" at bounding box center [115, 51] width 12 height 12
checkbox input "true"
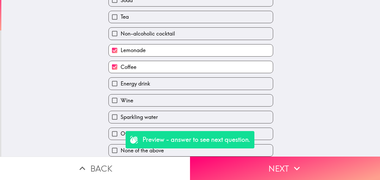
click at [165, 88] on label "Energy drink" at bounding box center [191, 84] width 164 height 12
click at [121, 88] on input "Energy drink" at bounding box center [115, 84] width 12 height 12
checkbox input "true"
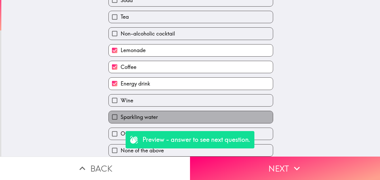
click at [170, 115] on label "Sparkling water" at bounding box center [191, 117] width 164 height 12
click at [121, 115] on input "Sparkling water" at bounding box center [115, 117] width 12 height 12
checkbox input "true"
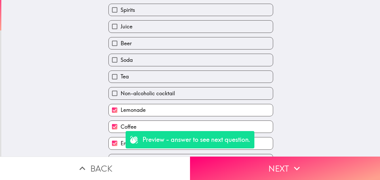
scroll to position [0, 0]
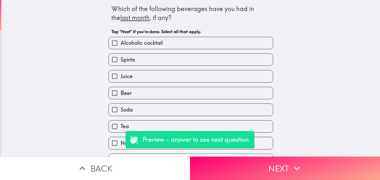
click at [208, 65] on label "Spirits" at bounding box center [191, 60] width 164 height 12
click at [121, 65] on input "Spirits" at bounding box center [115, 60] width 12 height 12
checkbox input "true"
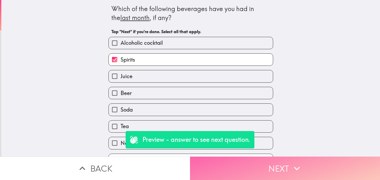
click at [242, 167] on button "Next" at bounding box center [285, 168] width 190 height 23
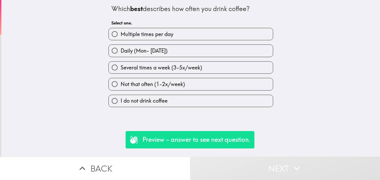
click at [156, 88] on span "Not that often (1-2x/week)" at bounding box center [153, 84] width 64 height 7
click at [121, 88] on input "Not that often (1-2x/week)" at bounding box center [115, 84] width 12 height 12
radio input "true"
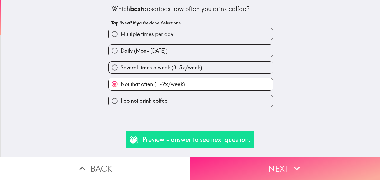
click at [250, 169] on button "Next" at bounding box center [285, 168] width 190 height 23
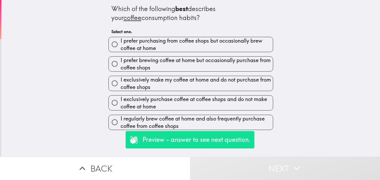
click at [177, 105] on span "I exclusively purchase coffee at coffee shops and do not make coffee at home" at bounding box center [197, 103] width 152 height 15
click at [121, 105] on input "I exclusively purchase coffee at coffee shops and do not make coffee at home" at bounding box center [115, 103] width 12 height 12
radio input "true"
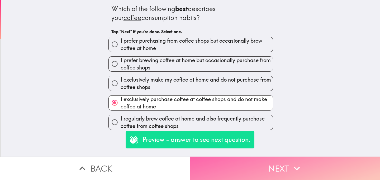
click at [260, 163] on button "Next" at bounding box center [285, 168] width 190 height 23
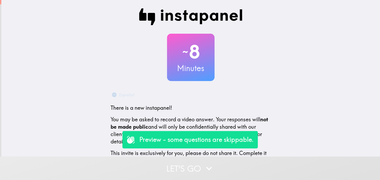
click at [162, 167] on button "Let's go" at bounding box center [190, 168] width 380 height 23
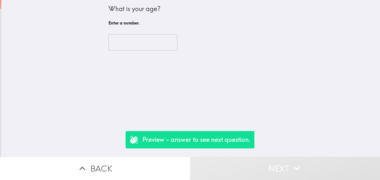
click at [135, 42] on input "number" at bounding box center [142, 42] width 69 height 16
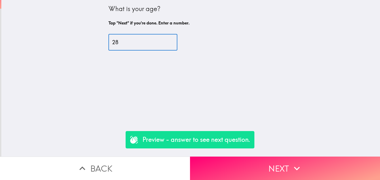
type input "28"
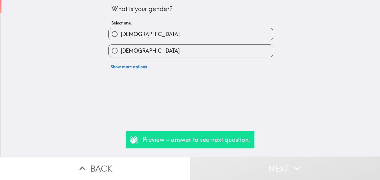
click at [147, 50] on label "[DEMOGRAPHIC_DATA]" at bounding box center [191, 51] width 164 height 12
click at [121, 50] on input "[DEMOGRAPHIC_DATA]" at bounding box center [115, 51] width 12 height 12
radio input "true"
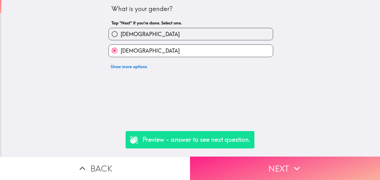
click at [238, 165] on button "Next" at bounding box center [285, 168] width 190 height 23
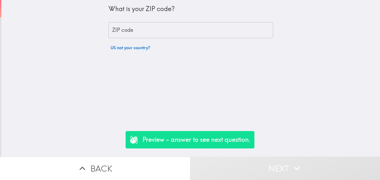
click at [147, 28] on input "ZIP code" at bounding box center [190, 30] width 165 height 16
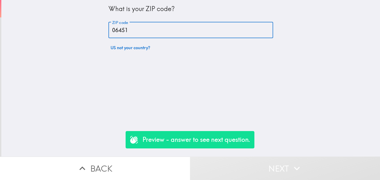
type input "06451"
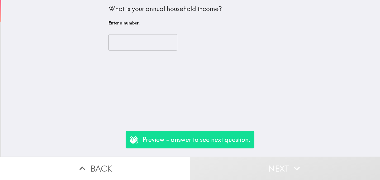
click at [138, 41] on input "number" at bounding box center [142, 42] width 69 height 16
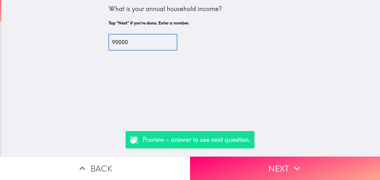
type input "90000"
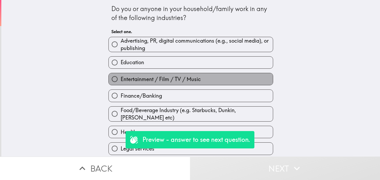
click at [145, 84] on label "Entertainment / Film / TV / Music" at bounding box center [191, 79] width 164 height 12
click at [121, 84] on input "Entertainment / Film / TV / Music" at bounding box center [115, 79] width 12 height 12
radio input "true"
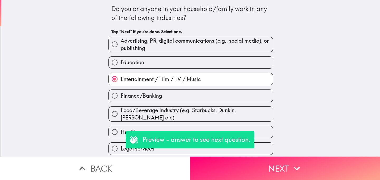
click at [159, 97] on span "Finance/Banking" at bounding box center [141, 95] width 41 height 7
click at [121, 97] on input "Finance/Banking" at bounding box center [115, 96] width 12 height 12
radio input "true"
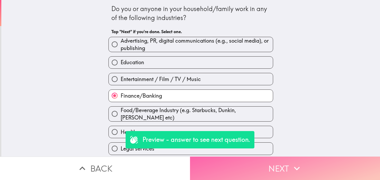
click at [251, 164] on button "Next" at bounding box center [285, 168] width 190 height 23
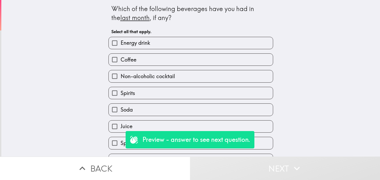
click at [169, 60] on label "Coffee" at bounding box center [191, 60] width 164 height 12
click at [121, 60] on input "Coffee" at bounding box center [115, 60] width 12 height 12
checkbox input "true"
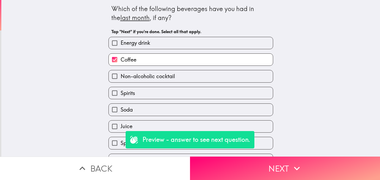
click at [169, 78] on span "Non-alcoholic cocktail" at bounding box center [148, 76] width 54 height 7
click at [121, 78] on input "Non-alcoholic cocktail" at bounding box center [115, 76] width 12 height 12
checkbox input "true"
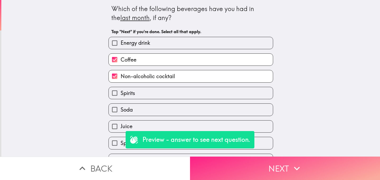
click at [249, 170] on button "Next" at bounding box center [285, 168] width 190 height 23
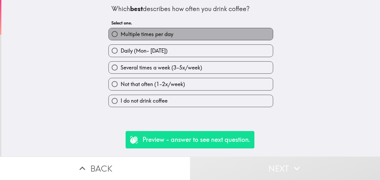
click at [176, 37] on label "Multiple times per day" at bounding box center [191, 34] width 164 height 12
click at [121, 37] on input "Multiple times per day" at bounding box center [115, 34] width 12 height 12
radio input "true"
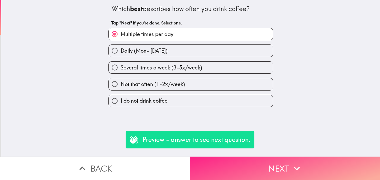
click at [245, 174] on button "Next" at bounding box center [285, 168] width 190 height 23
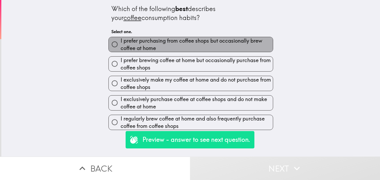
click at [183, 50] on span "I prefer purchasing from coffee shops but occasionally brew coffee at home" at bounding box center [197, 44] width 152 height 15
click at [121, 50] on input "I prefer purchasing from coffee shops but occasionally brew coffee at home" at bounding box center [115, 45] width 12 height 12
radio input "true"
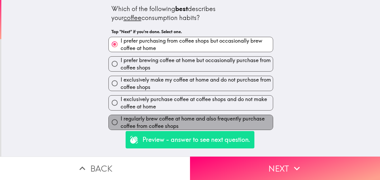
click at [219, 127] on span "I regularly brew coffee at home and also frequently purchase coffee from coffee…" at bounding box center [197, 122] width 152 height 15
click at [121, 127] on input "I regularly brew coffee at home and also frequently purchase coffee from coffee…" at bounding box center [115, 123] width 12 height 12
radio input "true"
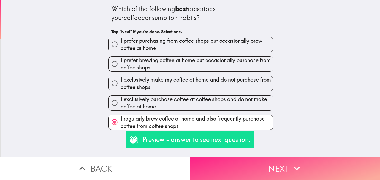
click at [248, 168] on button "Next" at bounding box center [285, 168] width 190 height 23
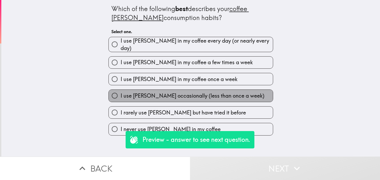
click at [180, 92] on span "I use [PERSON_NAME] occasionally (less than once a week)" at bounding box center [193, 95] width 144 height 7
click at [121, 92] on input "I use [PERSON_NAME] occasionally (less than once a week)" at bounding box center [115, 96] width 12 height 12
radio input "true"
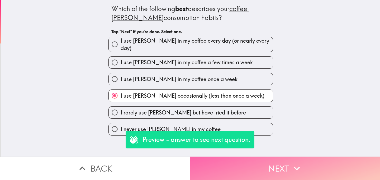
click at [239, 170] on button "Next" at bounding box center [285, 168] width 190 height 23
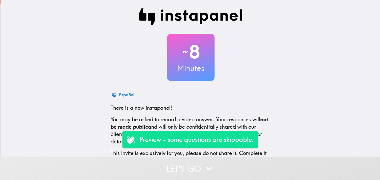
click at [174, 172] on button "Let's go" at bounding box center [190, 168] width 380 height 23
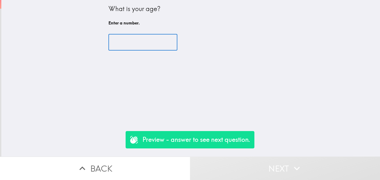
click at [128, 41] on input "number" at bounding box center [142, 42] width 69 height 16
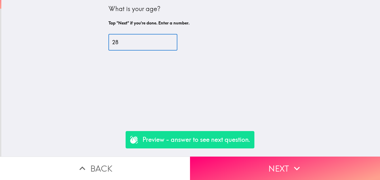
type input "28"
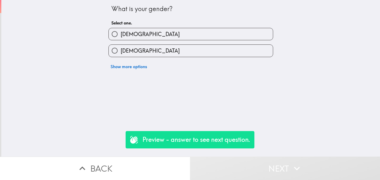
click at [128, 53] on span "[DEMOGRAPHIC_DATA]" at bounding box center [150, 50] width 59 height 7
click at [121, 53] on input "[DEMOGRAPHIC_DATA]" at bounding box center [115, 51] width 12 height 12
radio input "true"
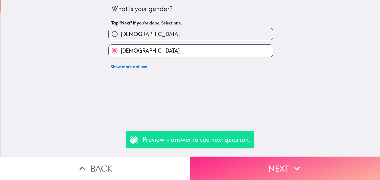
click at [249, 176] on button "Next" at bounding box center [285, 168] width 190 height 23
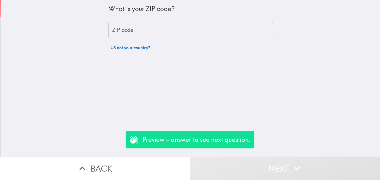
click at [167, 35] on input "ZIP code" at bounding box center [190, 30] width 165 height 16
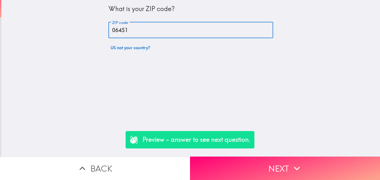
type input "06451"
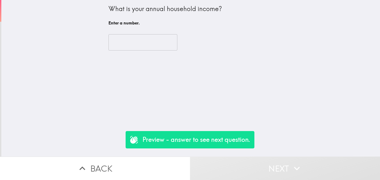
click at [143, 45] on input "number" at bounding box center [142, 42] width 69 height 16
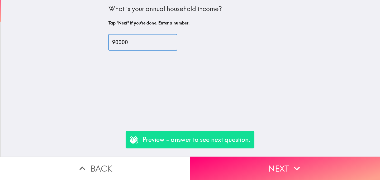
type input "90000"
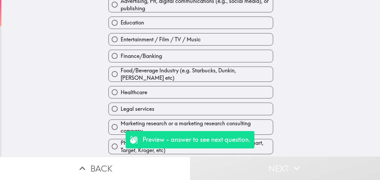
scroll to position [91, 0]
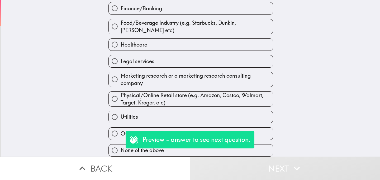
click at [142, 120] on label "Utilities" at bounding box center [191, 117] width 164 height 12
click at [121, 120] on input "Utilities" at bounding box center [115, 117] width 12 height 12
radio input "true"
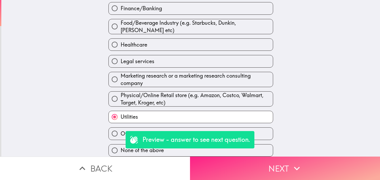
click at [231, 168] on button "Next" at bounding box center [285, 168] width 190 height 23
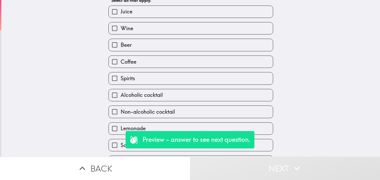
scroll to position [25, 0]
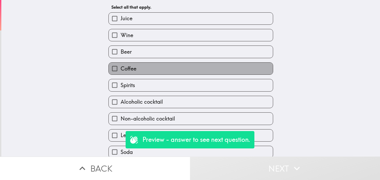
click at [147, 70] on label "Coffee" at bounding box center [191, 69] width 164 height 12
click at [121, 70] on input "Coffee" at bounding box center [115, 69] width 12 height 12
checkbox input "true"
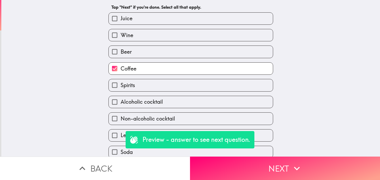
click at [148, 91] on label "Spirits" at bounding box center [191, 85] width 164 height 12
click at [121, 91] on input "Spirits" at bounding box center [115, 85] width 12 height 12
checkbox input "true"
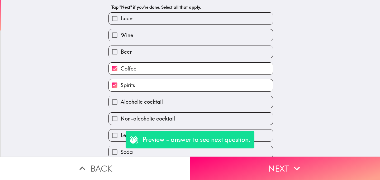
click at [165, 122] on span "Non-alcoholic cocktail" at bounding box center [148, 118] width 54 height 7
click at [121, 122] on input "Non-alcoholic cocktail" at bounding box center [115, 119] width 12 height 12
checkbox input "true"
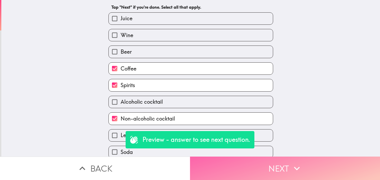
click at [249, 165] on button "Next" at bounding box center [285, 168] width 190 height 23
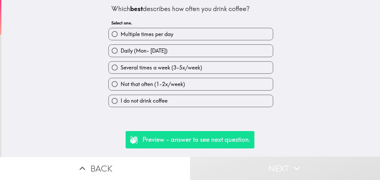
click at [192, 51] on label "Daily (Mon- [DATE])" at bounding box center [191, 51] width 164 height 12
click at [121, 51] on input "Daily (Mon- [DATE])" at bounding box center [115, 51] width 12 height 12
radio input "true"
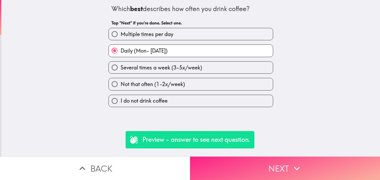
click at [250, 172] on button "Next" at bounding box center [285, 168] width 190 height 23
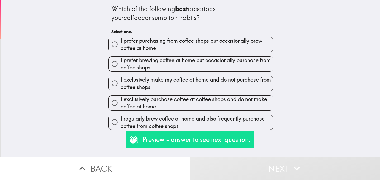
click at [184, 86] on span "I exclusively make my coffee at home and do not purchase from coffee shops" at bounding box center [197, 83] width 152 height 15
click at [121, 86] on input "I exclusively make my coffee at home and do not purchase from coffee shops" at bounding box center [115, 84] width 12 height 12
radio input "true"
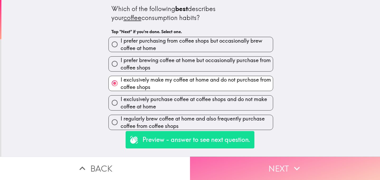
click at [244, 162] on button "Next" at bounding box center [285, 168] width 190 height 23
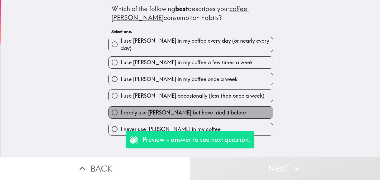
click at [213, 112] on span "I rarely use [PERSON_NAME] but have tried it before" at bounding box center [183, 112] width 125 height 7
click at [121, 112] on input "I rarely use [PERSON_NAME] but have tried it before" at bounding box center [115, 113] width 12 height 12
radio input "true"
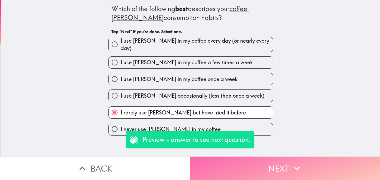
click at [234, 167] on button "Next" at bounding box center [285, 168] width 190 height 23
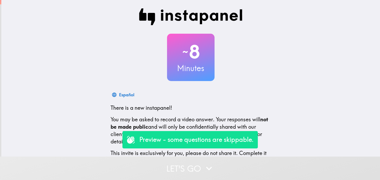
click at [156, 164] on button "Let's go" at bounding box center [190, 168] width 380 height 23
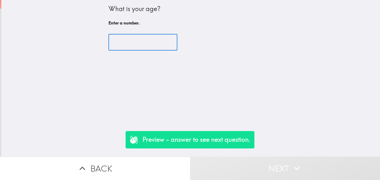
click at [126, 45] on input "number" at bounding box center [142, 42] width 69 height 16
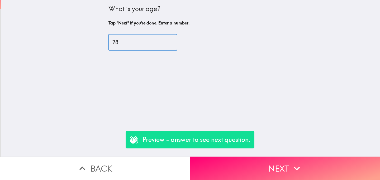
type input "28"
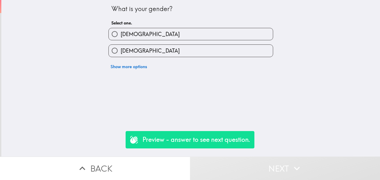
click at [131, 50] on span "[DEMOGRAPHIC_DATA]" at bounding box center [150, 50] width 59 height 7
click at [121, 50] on input "[DEMOGRAPHIC_DATA]" at bounding box center [115, 51] width 12 height 12
radio input "true"
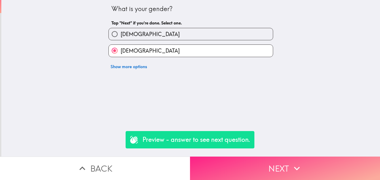
click at [249, 173] on button "Next" at bounding box center [285, 168] width 190 height 23
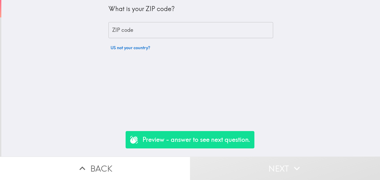
click at [133, 28] on input "ZIP code" at bounding box center [190, 30] width 165 height 16
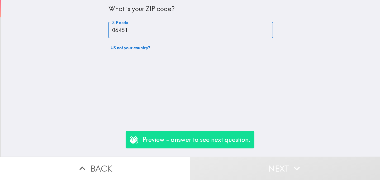
type input "06451"
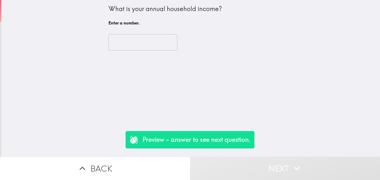
click at [131, 38] on input "number" at bounding box center [142, 42] width 69 height 16
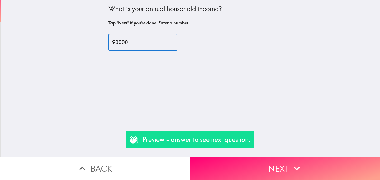
type input "90000"
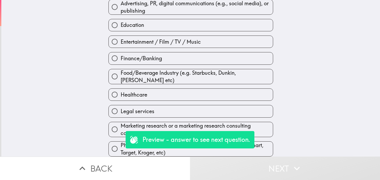
scroll to position [91, 0]
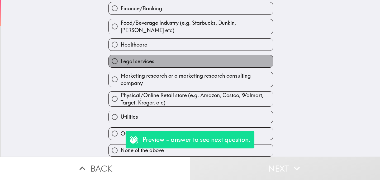
click at [141, 59] on span "Legal services" at bounding box center [138, 61] width 34 height 7
click at [121, 59] on input "Legal services" at bounding box center [115, 61] width 12 height 12
radio input "true"
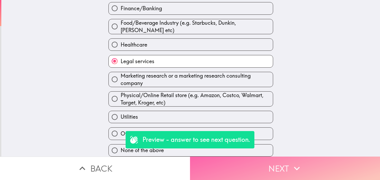
click at [243, 169] on button "Next" at bounding box center [285, 168] width 190 height 23
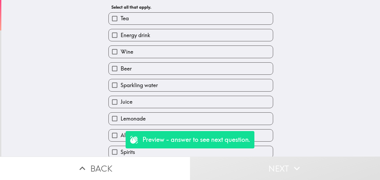
scroll to position [113, 0]
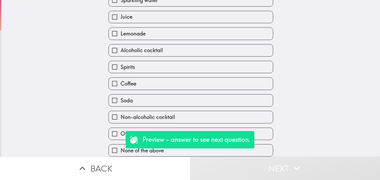
click at [150, 85] on label "Coffee" at bounding box center [191, 84] width 164 height 12
click at [121, 85] on input "Coffee" at bounding box center [115, 84] width 12 height 12
checkbox input "true"
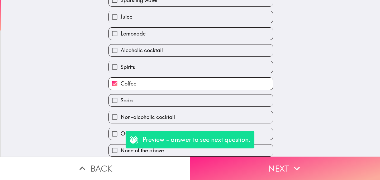
click at [253, 171] on button "Next" at bounding box center [285, 168] width 190 height 23
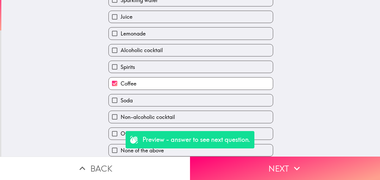
scroll to position [0, 0]
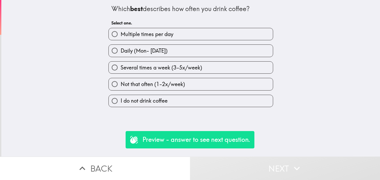
click at [160, 66] on span "Several times a week (3-5x/week)" at bounding box center [161, 67] width 81 height 7
click at [121, 66] on input "Several times a week (3-5x/week)" at bounding box center [115, 68] width 12 height 12
radio input "true"
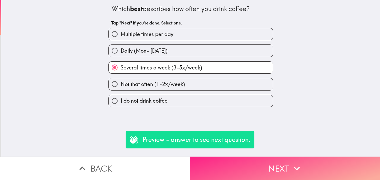
click at [254, 169] on button "Next" at bounding box center [285, 168] width 190 height 23
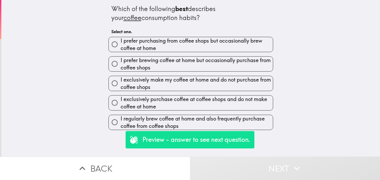
click at [222, 120] on span "I regularly brew coffee at home and also frequently purchase coffee from coffee…" at bounding box center [197, 122] width 152 height 15
click at [121, 120] on input "I regularly brew coffee at home and also frequently purchase coffee from coffee…" at bounding box center [115, 123] width 12 height 12
radio input "true"
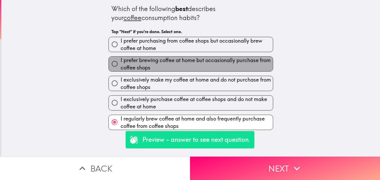
click at [213, 63] on span "I prefer brewing coffee at home but occasionally purchase from coffee shops" at bounding box center [197, 64] width 152 height 15
click at [121, 63] on input "I prefer brewing coffee at home but occasionally purchase from coffee shops" at bounding box center [115, 64] width 12 height 12
radio input "true"
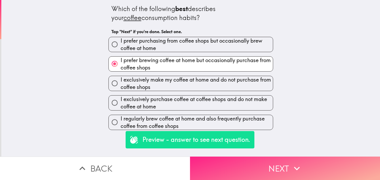
click at [253, 171] on button "Next" at bounding box center [285, 168] width 190 height 23
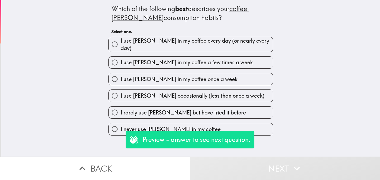
click at [198, 125] on label "I never use [PERSON_NAME] in my coffee" at bounding box center [191, 129] width 164 height 12
click at [121, 125] on input "I never use [PERSON_NAME] in my coffee" at bounding box center [115, 129] width 12 height 12
radio input "true"
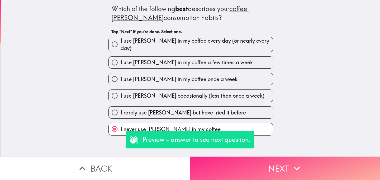
click at [246, 170] on button "Next" at bounding box center [285, 168] width 190 height 23
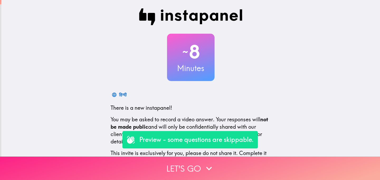
click at [173, 159] on button "Let's go" at bounding box center [190, 168] width 380 height 23
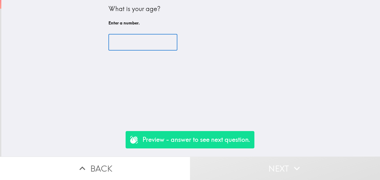
click at [134, 38] on input "number" at bounding box center [142, 42] width 69 height 16
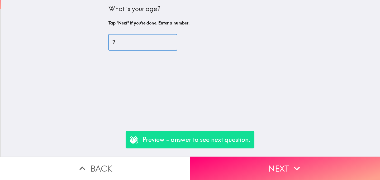
type input "2"
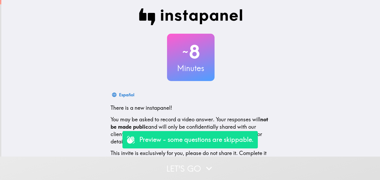
click at [136, 168] on button "Let's go" at bounding box center [190, 168] width 380 height 23
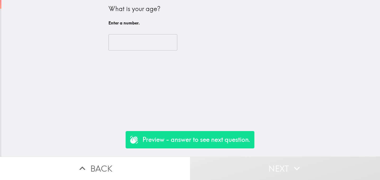
click at [118, 34] on div "​" at bounding box center [190, 42] width 165 height 29
click at [121, 42] on input "number" at bounding box center [142, 42] width 69 height 16
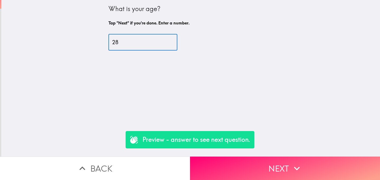
type input "28"
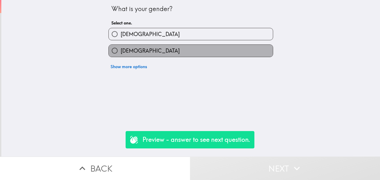
click at [132, 52] on span "[DEMOGRAPHIC_DATA]" at bounding box center [150, 50] width 59 height 7
click at [121, 52] on input "[DEMOGRAPHIC_DATA]" at bounding box center [115, 51] width 12 height 12
radio input "true"
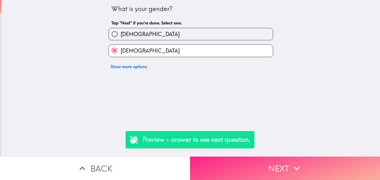
click at [242, 161] on button "Next" at bounding box center [285, 168] width 190 height 23
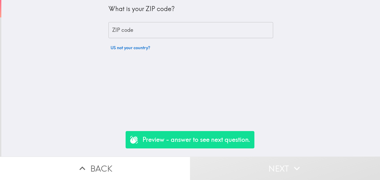
click at [153, 31] on input "ZIP code" at bounding box center [190, 30] width 165 height 16
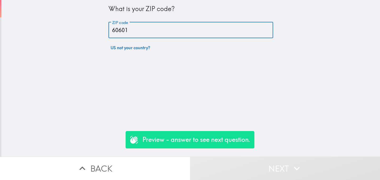
type input "60601"
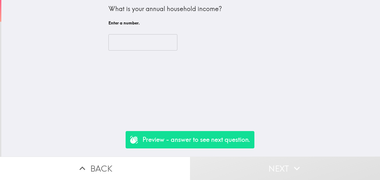
click at [146, 44] on input "number" at bounding box center [142, 42] width 69 height 16
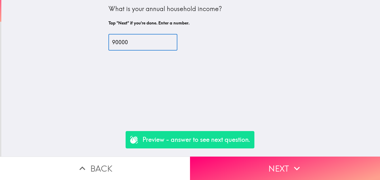
type input "90000"
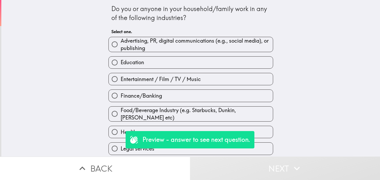
click at [145, 61] on label "Education" at bounding box center [191, 63] width 164 height 12
click at [121, 61] on input "Education" at bounding box center [115, 63] width 12 height 12
radio input "true"
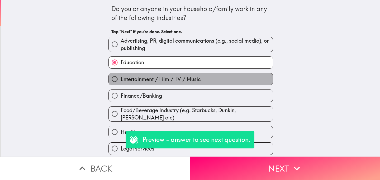
click at [164, 80] on span "Entertainment / Film / TV / Music" at bounding box center [161, 79] width 80 height 7
click at [121, 80] on input "Entertainment / Film / TV / Music" at bounding box center [115, 79] width 12 height 12
radio input "true"
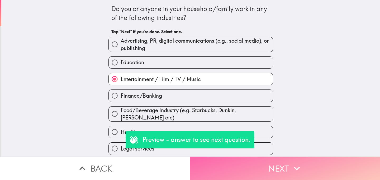
click at [237, 166] on button "Next" at bounding box center [285, 168] width 190 height 23
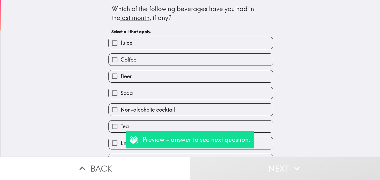
click at [175, 61] on label "Coffee" at bounding box center [191, 60] width 164 height 12
click at [121, 61] on input "Coffee" at bounding box center [115, 60] width 12 height 12
checkbox input "true"
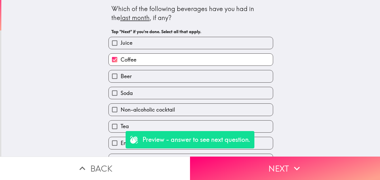
click at [181, 95] on label "Soda" at bounding box center [191, 93] width 164 height 12
click at [121, 95] on input "Soda" at bounding box center [115, 93] width 12 height 12
checkbox input "true"
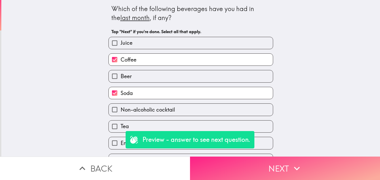
click at [275, 170] on button "Next" at bounding box center [285, 168] width 190 height 23
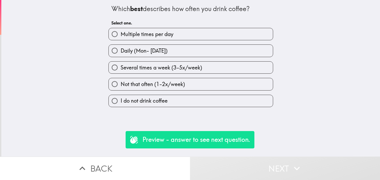
click at [170, 71] on span "Several times a week (3-5x/week)" at bounding box center [161, 67] width 81 height 7
click at [121, 71] on input "Several times a week (3-5x/week)" at bounding box center [115, 68] width 12 height 12
radio input "true"
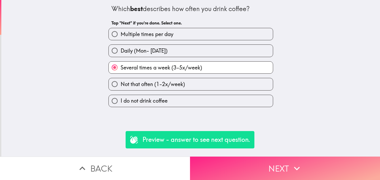
click at [239, 164] on button "Next" at bounding box center [285, 168] width 190 height 23
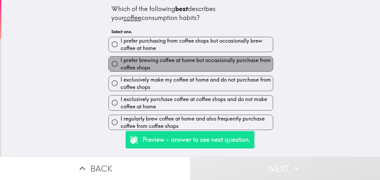
click at [146, 69] on span "I prefer brewing coffee at home but occasionally purchase from coffee shops" at bounding box center [197, 64] width 152 height 15
click at [121, 69] on input "I prefer brewing coffee at home but occasionally purchase from coffee shops" at bounding box center [115, 64] width 12 height 12
radio input "true"
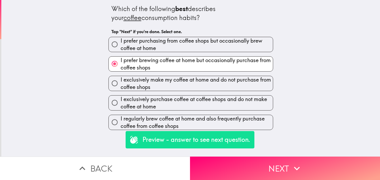
click at [153, 46] on span "I prefer purchasing from coffee shops but occasionally brew coffee at home" at bounding box center [197, 44] width 152 height 15
click at [121, 46] on input "I prefer purchasing from coffee shops but occasionally brew coffee at home" at bounding box center [115, 45] width 12 height 12
radio input "true"
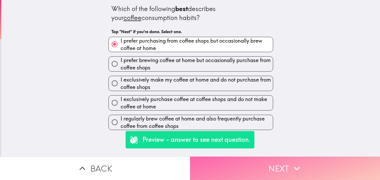
click at [247, 165] on button "Next" at bounding box center [285, 168] width 190 height 23
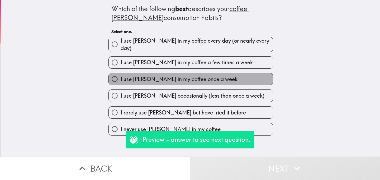
click at [172, 81] on label "I use [PERSON_NAME] in my coffee once a week" at bounding box center [191, 79] width 164 height 12
click at [121, 81] on input "I use [PERSON_NAME] in my coffee once a week" at bounding box center [115, 79] width 12 height 12
radio input "true"
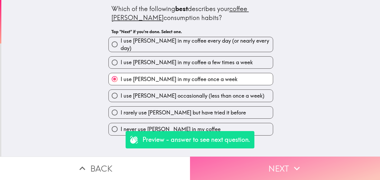
click at [255, 173] on button "Next" at bounding box center [285, 168] width 190 height 23
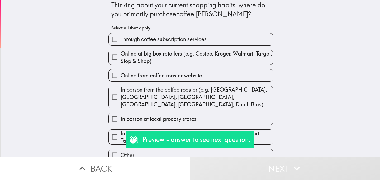
scroll to position [20, 0]
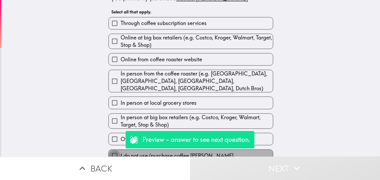
click at [117, 150] on input "I do not use/purchase coffee [PERSON_NAME]" at bounding box center [115, 156] width 12 height 12
checkbox input "true"
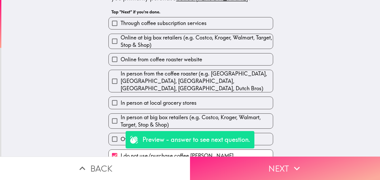
click at [262, 171] on button "Next" at bounding box center [285, 168] width 190 height 23
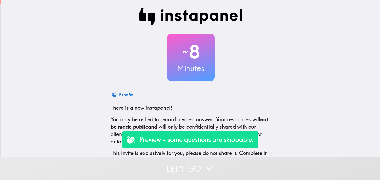
click at [171, 166] on button "Let's go" at bounding box center [190, 168] width 380 height 23
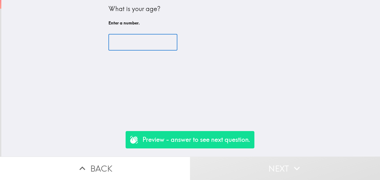
click at [136, 45] on input "number" at bounding box center [142, 42] width 69 height 16
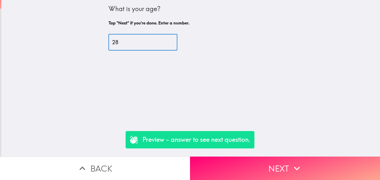
type input "28"
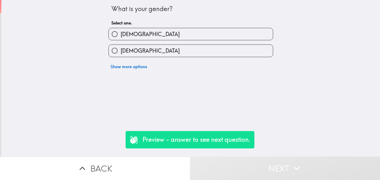
click at [150, 54] on label "[DEMOGRAPHIC_DATA]" at bounding box center [191, 51] width 164 height 12
click at [121, 54] on input "[DEMOGRAPHIC_DATA]" at bounding box center [115, 51] width 12 height 12
radio input "true"
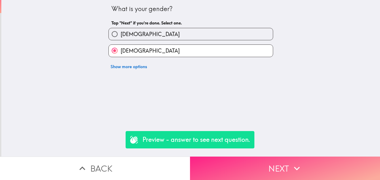
click at [231, 160] on button "Next" at bounding box center [285, 168] width 190 height 23
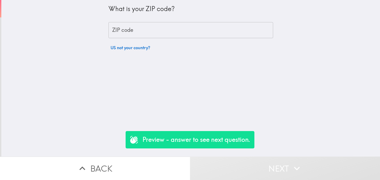
click at [171, 35] on input "ZIP code" at bounding box center [190, 30] width 165 height 16
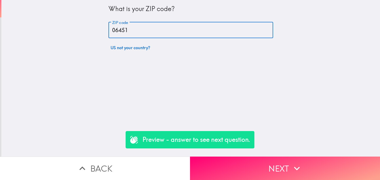
type input "06451"
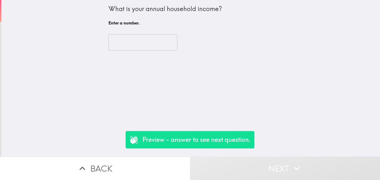
click at [143, 44] on input "number" at bounding box center [142, 42] width 69 height 16
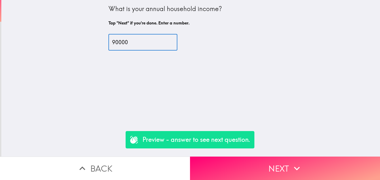
type input "90000"
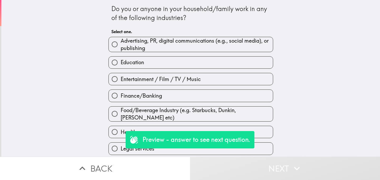
click at [139, 61] on span "Education" at bounding box center [132, 62] width 23 height 7
click at [121, 61] on input "Education" at bounding box center [115, 63] width 12 height 12
radio input "true"
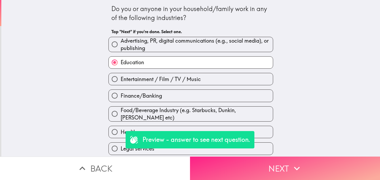
click at [231, 169] on button "Next" at bounding box center [285, 168] width 190 height 23
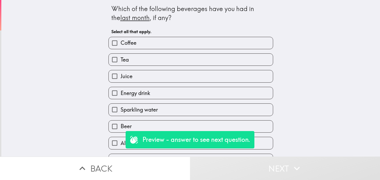
click at [126, 42] on span "Coffee" at bounding box center [129, 42] width 16 height 7
click at [121, 42] on input "Coffee" at bounding box center [115, 43] width 12 height 12
checkbox input "true"
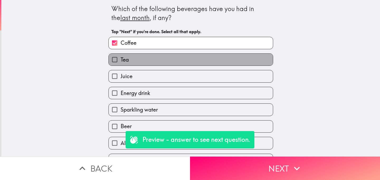
click at [130, 60] on label "Tea" at bounding box center [191, 60] width 164 height 12
click at [121, 60] on input "Tea" at bounding box center [115, 60] width 12 height 12
checkbox input "true"
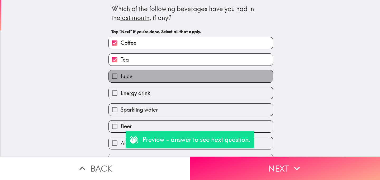
click at [138, 77] on label "Juice" at bounding box center [191, 76] width 164 height 12
click at [121, 77] on input "Juice" at bounding box center [115, 76] width 12 height 12
checkbox input "true"
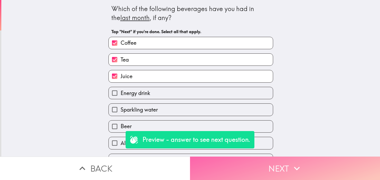
click at [244, 169] on button "Next" at bounding box center [285, 168] width 190 height 23
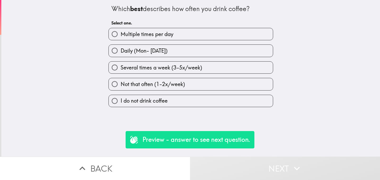
click at [154, 48] on span "Daily (Mon- [DATE])" at bounding box center [144, 50] width 47 height 7
click at [121, 48] on input "Daily (Mon- [DATE])" at bounding box center [115, 51] width 12 height 12
radio input "true"
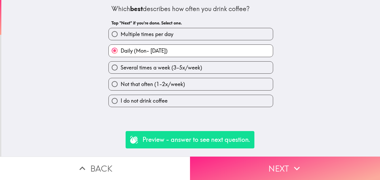
click at [240, 167] on button "Next" at bounding box center [285, 168] width 190 height 23
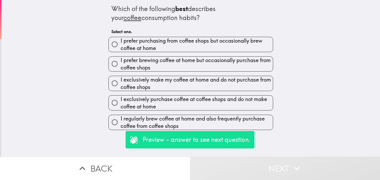
click at [186, 68] on span "I prefer brewing coffee at home but occasionally purchase from coffee shops" at bounding box center [197, 64] width 152 height 15
click at [121, 68] on input "I prefer brewing coffee at home but occasionally purchase from coffee shops" at bounding box center [115, 64] width 12 height 12
radio input "true"
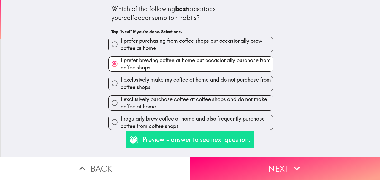
click at [202, 86] on span "I exclusively make my coffee at home and do not purchase from coffee shops" at bounding box center [197, 83] width 152 height 15
click at [121, 86] on input "I exclusively make my coffee at home and do not purchase from coffee shops" at bounding box center [115, 84] width 12 height 12
radio input "true"
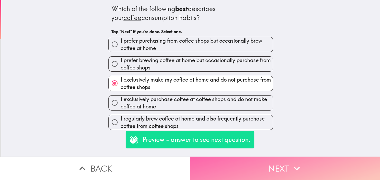
click at [249, 165] on button "Next" at bounding box center [285, 168] width 190 height 23
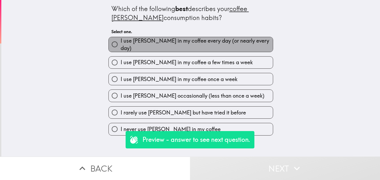
click at [186, 46] on span "I use [PERSON_NAME] in my coffee every day (or nearly every day)" at bounding box center [197, 44] width 152 height 15
click at [121, 46] on input "I use [PERSON_NAME] in my coffee every day (or nearly every day)" at bounding box center [115, 45] width 12 height 12
radio input "true"
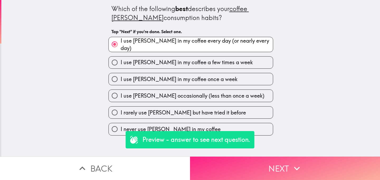
click at [246, 166] on button "Next" at bounding box center [285, 168] width 190 height 23
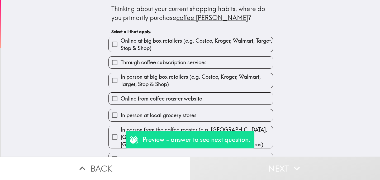
click at [164, 48] on span "Online at big box retailers (e.g. Costco, Kroger, Walmart, Target, Stop & Shop)" at bounding box center [197, 44] width 152 height 15
click at [121, 48] on input "Online at big box retailers (e.g. Costco, Kroger, Walmart, Target, Stop & Shop)" at bounding box center [115, 45] width 12 height 12
checkbox input "true"
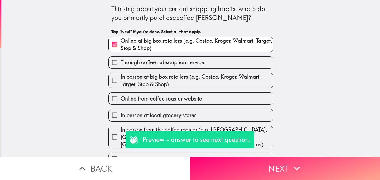
click at [169, 64] on span "Through coffee subscription services" at bounding box center [164, 62] width 86 height 7
click at [121, 64] on input "Through coffee subscription services" at bounding box center [115, 63] width 12 height 12
checkbox input "true"
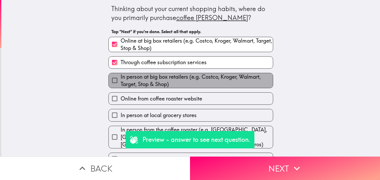
click at [169, 76] on span "In person at big box retailers (e.g. Costco, Kroger, Walmart, Target, Stop & Sh…" at bounding box center [197, 80] width 152 height 15
click at [121, 76] on input "In person at big box retailers (e.g. Costco, Kroger, Walmart, Target, Stop & Sh…" at bounding box center [115, 81] width 12 height 12
checkbox input "true"
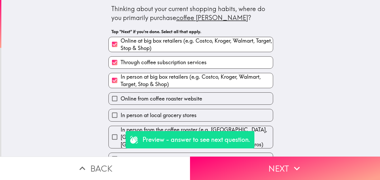
click at [170, 95] on label "Online from coffee roaster website" at bounding box center [191, 99] width 164 height 12
click at [121, 95] on input "Online from coffee roaster website" at bounding box center [115, 99] width 12 height 12
checkbox input "true"
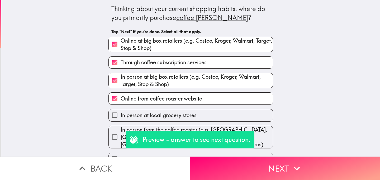
scroll to position [20, 0]
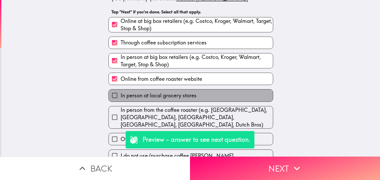
click at [168, 98] on span "In person at local grocery stores" at bounding box center [159, 95] width 76 height 7
click at [121, 98] on input "In person at local grocery stores" at bounding box center [115, 96] width 12 height 12
checkbox input "true"
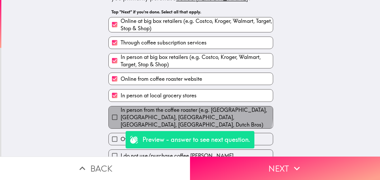
click at [164, 112] on span "In person from the coffee roaster (e.g. [GEOGRAPHIC_DATA], [GEOGRAPHIC_DATA], […" at bounding box center [197, 118] width 152 height 22
click at [121, 112] on input "In person from the coffee roaster (e.g. [GEOGRAPHIC_DATA], [GEOGRAPHIC_DATA], […" at bounding box center [115, 118] width 12 height 12
checkbox input "true"
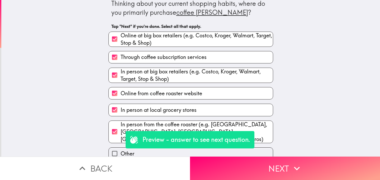
scroll to position [0, 0]
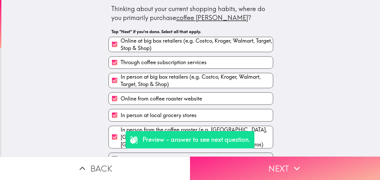
click at [232, 168] on button "Next" at bounding box center [285, 168] width 190 height 23
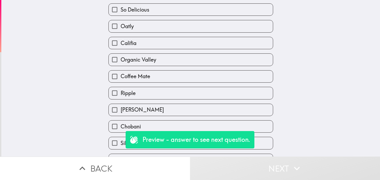
scroll to position [63, 0]
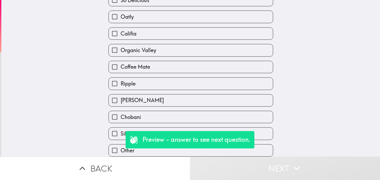
click at [162, 68] on label "Coffee Mate" at bounding box center [191, 67] width 164 height 12
click at [121, 68] on input "Coffee Mate" at bounding box center [115, 67] width 12 height 12
checkbox input "true"
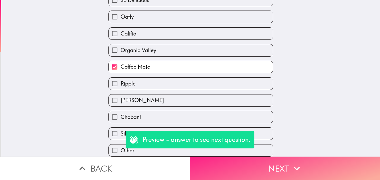
click at [233, 166] on button "Next" at bounding box center [285, 168] width 190 height 23
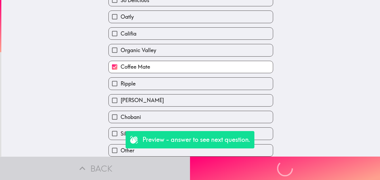
scroll to position [0, 0]
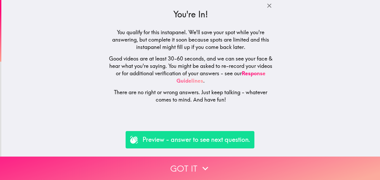
click at [174, 166] on button "Got it" at bounding box center [190, 168] width 380 height 23
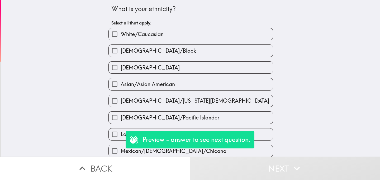
click at [132, 162] on button "Back" at bounding box center [95, 168] width 190 height 23
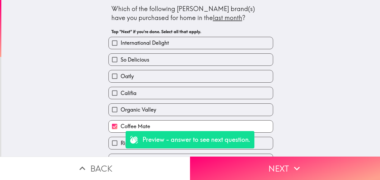
scroll to position [63, 0]
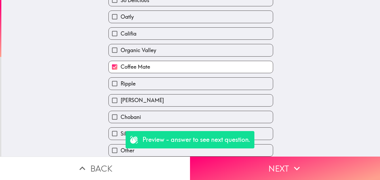
click at [151, 84] on label "Ripple" at bounding box center [191, 84] width 164 height 12
click at [121, 84] on input "Ripple" at bounding box center [115, 84] width 12 height 12
checkbox input "true"
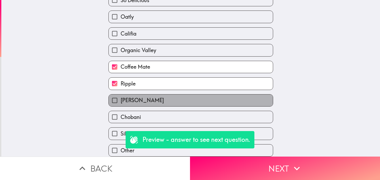
click at [152, 102] on label "[PERSON_NAME]" at bounding box center [191, 101] width 164 height 12
click at [121, 102] on input "[PERSON_NAME]" at bounding box center [115, 101] width 12 height 12
checkbox input "true"
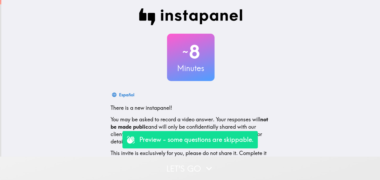
click at [176, 165] on button "Let's go" at bounding box center [190, 168] width 380 height 23
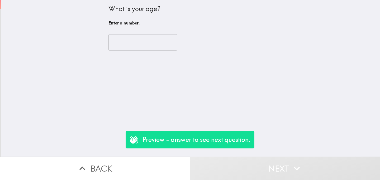
click at [132, 41] on input "number" at bounding box center [142, 42] width 69 height 16
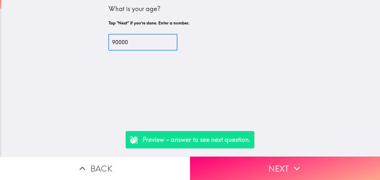
type input "90000"
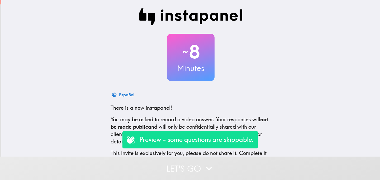
click at [151, 158] on button "Let's go" at bounding box center [190, 168] width 380 height 23
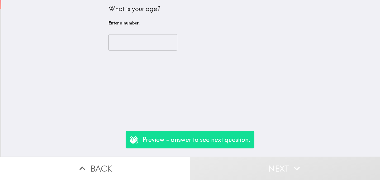
click at [136, 41] on input "number" at bounding box center [142, 42] width 69 height 16
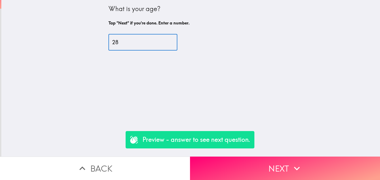
type input "28"
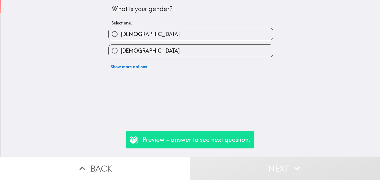
click at [167, 48] on label "[DEMOGRAPHIC_DATA]" at bounding box center [191, 51] width 164 height 12
click at [121, 48] on input "[DEMOGRAPHIC_DATA]" at bounding box center [115, 51] width 12 height 12
radio input "true"
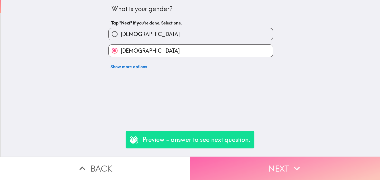
click at [262, 164] on button "Next" at bounding box center [285, 168] width 190 height 23
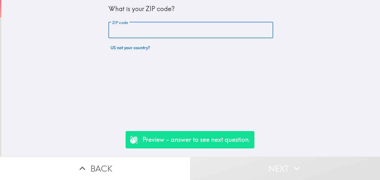
click at [148, 33] on input "ZIP code" at bounding box center [190, 30] width 165 height 16
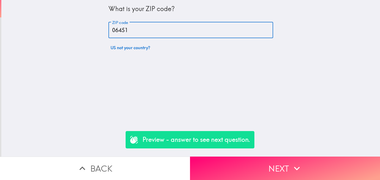
type input "06451"
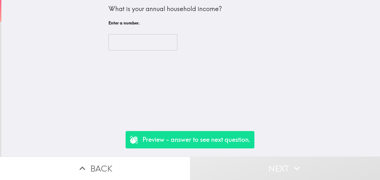
click at [144, 36] on input "number" at bounding box center [142, 42] width 69 height 16
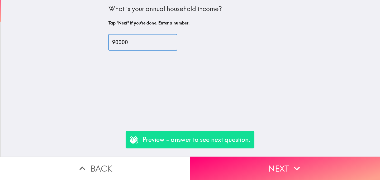
type input "90000"
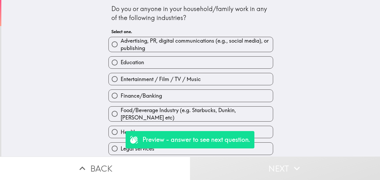
click at [149, 85] on label "Entertainment / Film / TV / Music" at bounding box center [191, 79] width 164 height 12
click at [121, 85] on input "Entertainment / Film / TV / Music" at bounding box center [115, 79] width 12 height 12
radio input "true"
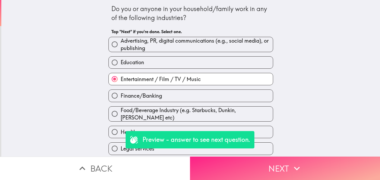
click at [242, 176] on button "Next" at bounding box center [285, 168] width 190 height 23
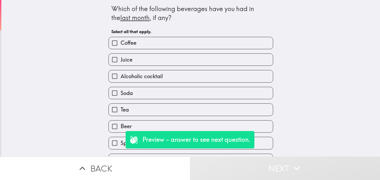
click at [143, 45] on label "Coffee" at bounding box center [191, 43] width 164 height 12
click at [121, 45] on input "Coffee" at bounding box center [115, 43] width 12 height 12
checkbox input "true"
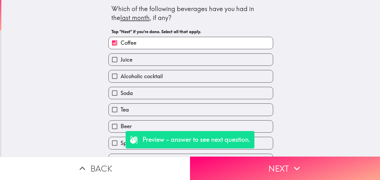
click at [147, 63] on label "Juice" at bounding box center [191, 60] width 164 height 12
click at [121, 63] on input "Juice" at bounding box center [115, 60] width 12 height 12
checkbox input "true"
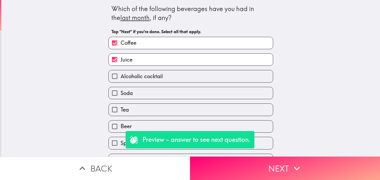
click at [148, 80] on span "Alcoholic cocktail" at bounding box center [142, 76] width 42 height 7
click at [121, 80] on input "Alcoholic cocktail" at bounding box center [115, 76] width 12 height 12
checkbox input "true"
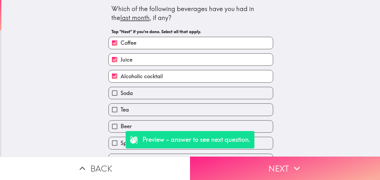
click at [242, 163] on button "Next" at bounding box center [285, 168] width 190 height 23
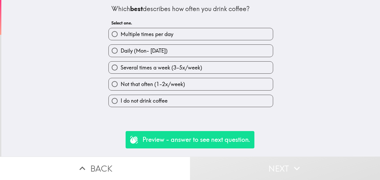
click at [183, 70] on span "Several times a week (3-5x/week)" at bounding box center [161, 67] width 81 height 7
click at [121, 70] on input "Several times a week (3-5x/week)" at bounding box center [115, 68] width 12 height 12
radio input "true"
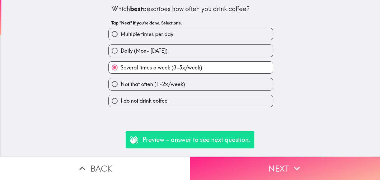
click at [261, 167] on button "Next" at bounding box center [285, 168] width 190 height 23
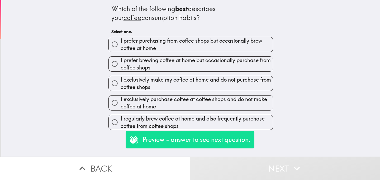
click at [179, 46] on span "I prefer purchasing from coffee shops but occasionally brew coffee at home" at bounding box center [197, 44] width 152 height 15
click at [121, 46] on input "I prefer purchasing from coffee shops but occasionally brew coffee at home" at bounding box center [115, 45] width 12 height 12
radio input "true"
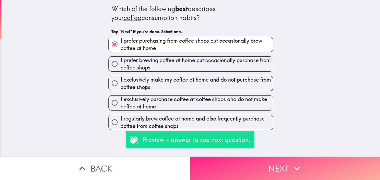
click at [262, 169] on button "Next" at bounding box center [285, 168] width 190 height 23
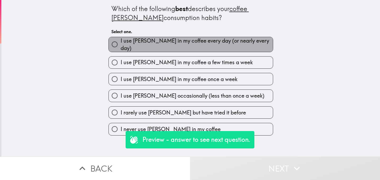
click at [177, 41] on span "I use [PERSON_NAME] in my coffee every day (or nearly every day)" at bounding box center [197, 44] width 152 height 15
click at [121, 41] on input "I use [PERSON_NAME] in my coffee every day (or nearly every day)" at bounding box center [115, 45] width 12 height 12
radio input "true"
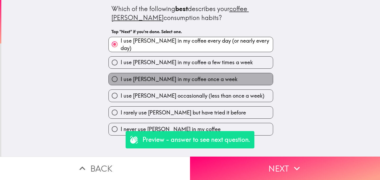
click at [192, 76] on span "I use [PERSON_NAME] in my coffee once a week" at bounding box center [179, 79] width 117 height 7
click at [121, 74] on input "I use [PERSON_NAME] in my coffee once a week" at bounding box center [115, 79] width 12 height 12
radio input "true"
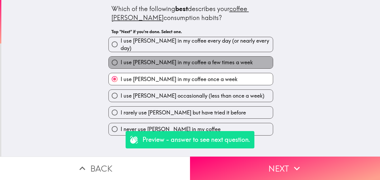
click at [198, 64] on span "I use [PERSON_NAME] in my coffee a few times a week" at bounding box center [187, 62] width 132 height 7
click at [121, 64] on input "I use [PERSON_NAME] in my coffee a few times a week" at bounding box center [115, 63] width 12 height 12
radio input "true"
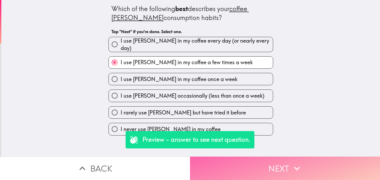
click at [260, 169] on button "Next" at bounding box center [285, 168] width 190 height 23
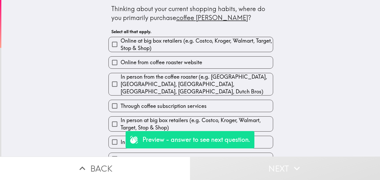
click at [185, 48] on span "Online at big box retailers (e.g. Costco, Kroger, Walmart, Target, Stop & Shop)" at bounding box center [197, 44] width 152 height 15
click at [121, 48] on input "Online at big box retailers (e.g. Costco, Kroger, Walmart, Target, Stop & Shop)" at bounding box center [115, 45] width 12 height 12
checkbox input "true"
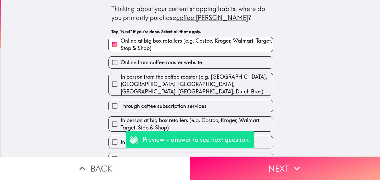
click at [186, 117] on span "In person at big box retailers (e.g. Costco, Kroger, Walmart, Target, Stop & Sh…" at bounding box center [197, 124] width 152 height 15
click at [121, 118] on input "In person at big box retailers (e.g. Costco, Kroger, Walmart, Target, Stop & Sh…" at bounding box center [115, 124] width 12 height 12
checkbox input "true"
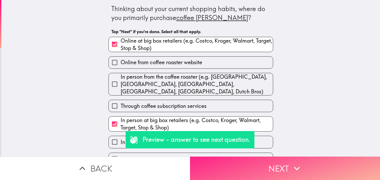
click at [248, 167] on button "Next" at bounding box center [285, 168] width 190 height 23
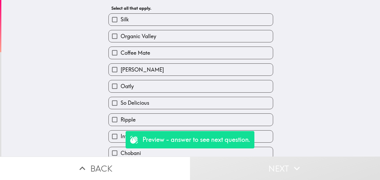
scroll to position [24, 0]
click at [170, 71] on label "[PERSON_NAME]" at bounding box center [191, 69] width 164 height 12
click at [121, 71] on input "[PERSON_NAME]" at bounding box center [115, 69] width 12 height 12
checkbox input "true"
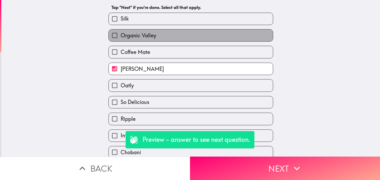
click at [167, 35] on label "Organic Valley" at bounding box center [191, 36] width 164 height 12
click at [121, 35] on input "Organic Valley" at bounding box center [115, 36] width 12 height 12
checkbox input "true"
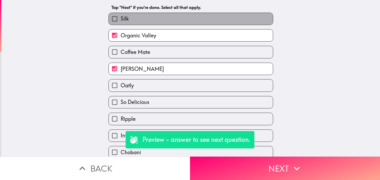
click at [171, 13] on label "Silk" at bounding box center [191, 19] width 164 height 12
click at [121, 13] on input "Silk" at bounding box center [115, 19] width 12 height 12
checkbox input "true"
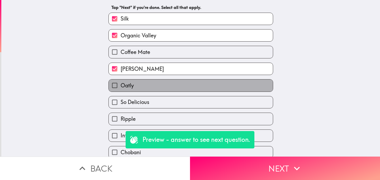
click at [171, 87] on label "Oatly" at bounding box center [191, 86] width 164 height 12
click at [121, 87] on input "Oatly" at bounding box center [115, 86] width 12 height 12
checkbox input "true"
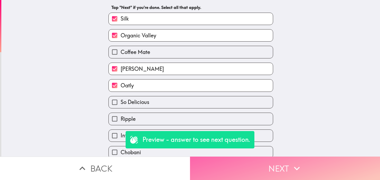
click at [219, 161] on button "Next" at bounding box center [285, 168] width 190 height 23
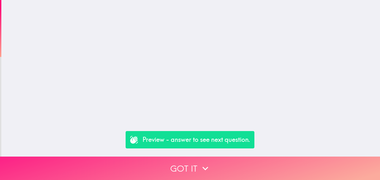
scroll to position [0, 0]
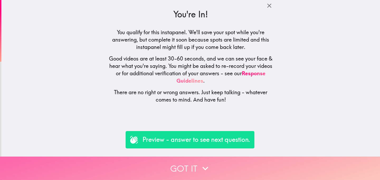
click at [99, 173] on button "Got it" at bounding box center [190, 168] width 380 height 23
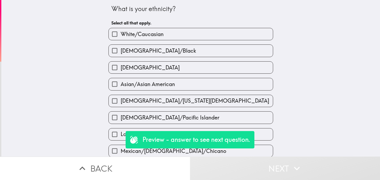
click at [136, 54] on span "[DEMOGRAPHIC_DATA]/Black" at bounding box center [158, 50] width 75 height 7
click at [121, 54] on input "[DEMOGRAPHIC_DATA]/Black" at bounding box center [115, 51] width 12 height 12
checkbox input "true"
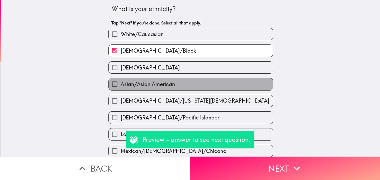
click at [204, 85] on label "Asian/Asian American" at bounding box center [191, 84] width 164 height 12
click at [121, 85] on input "Asian/Asian American" at bounding box center [115, 84] width 12 height 12
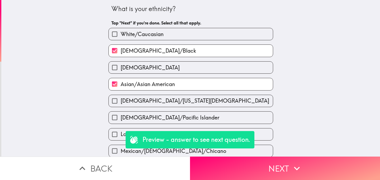
click at [152, 83] on span "Asian/Asian American" at bounding box center [148, 84] width 54 height 7
click at [121, 83] on input "Asian/Asian American" at bounding box center [115, 84] width 12 height 12
checkbox input "false"
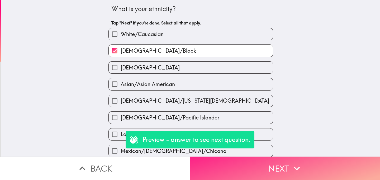
click at [263, 173] on button "Next" at bounding box center [285, 168] width 190 height 23
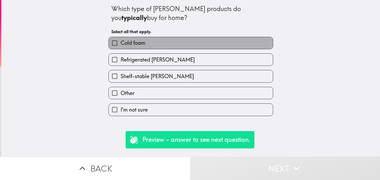
click at [166, 42] on label "Cold foam" at bounding box center [191, 43] width 164 height 12
click at [121, 42] on input "Cold foam" at bounding box center [115, 43] width 12 height 12
checkbox input "true"
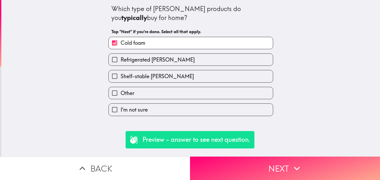
click at [197, 110] on label "I'm not sure" at bounding box center [191, 110] width 164 height 12
click at [121, 110] on input "I'm not sure" at bounding box center [115, 110] width 12 height 12
checkbox input "true"
checkbox input "false"
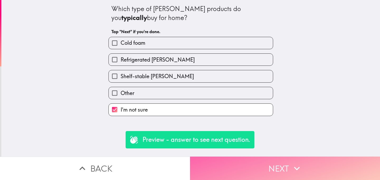
click at [256, 171] on button "Next" at bounding box center [285, 168] width 190 height 23
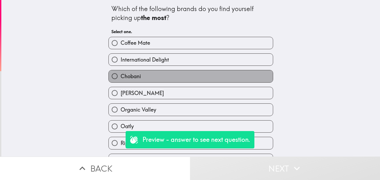
click at [147, 82] on label "Chobani" at bounding box center [191, 76] width 164 height 12
click at [121, 82] on input "Chobani" at bounding box center [115, 76] width 12 height 12
radio input "true"
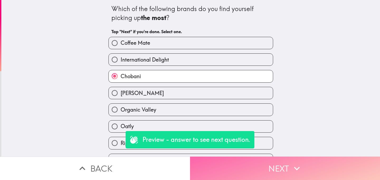
click at [253, 170] on button "Next" at bounding box center [285, 168] width 190 height 23
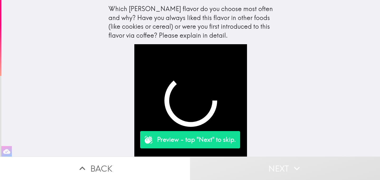
click at [249, 171] on button "Next" at bounding box center [285, 168] width 190 height 23
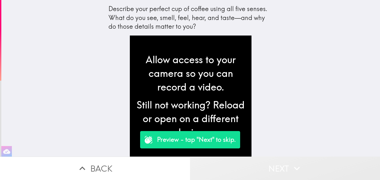
click at [249, 171] on button "Next" at bounding box center [285, 168] width 190 height 23
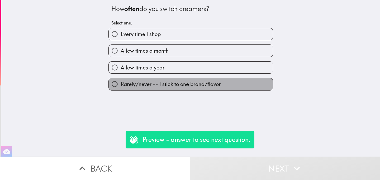
click at [207, 86] on span "Rarely/never -- I stick to one brand/flavor" at bounding box center [171, 84] width 100 height 7
click at [121, 86] on input "Rarely/never -- I stick to one brand/flavor" at bounding box center [115, 84] width 12 height 12
radio input "true"
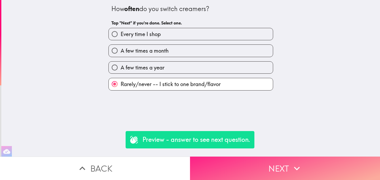
click at [236, 169] on button "Next" at bounding box center [285, 168] width 190 height 23
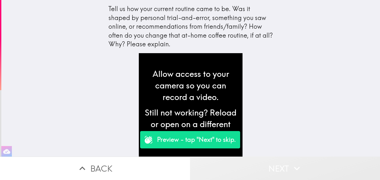
click at [256, 169] on button "Next" at bounding box center [285, 168] width 190 height 23
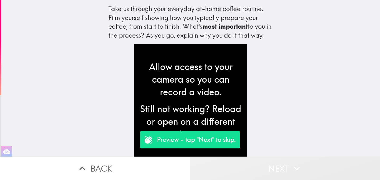
click at [272, 166] on button "Next" at bounding box center [285, 168] width 190 height 23
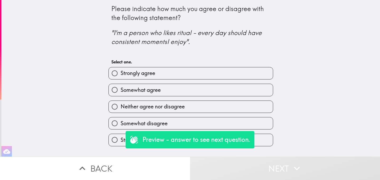
click at [208, 112] on label "Neither agree nor disagree" at bounding box center [191, 107] width 164 height 12
click at [121, 112] on input "Neither agree nor disagree" at bounding box center [115, 107] width 12 height 12
radio input "true"
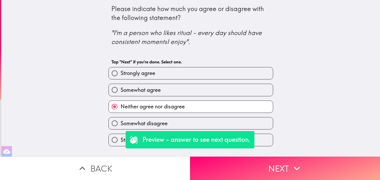
click at [207, 91] on label "Somewhat agree" at bounding box center [191, 90] width 164 height 12
click at [121, 91] on input "Somewhat agree" at bounding box center [115, 90] width 12 height 12
radio input "true"
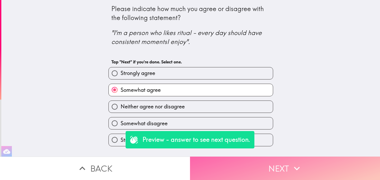
click at [251, 169] on button "Next" at bounding box center [285, 168] width 190 height 23
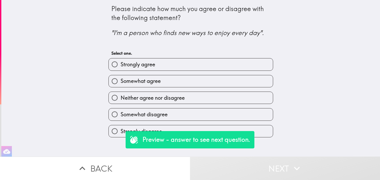
click at [202, 99] on label "Neither agree nor disagree" at bounding box center [191, 98] width 164 height 12
click at [121, 99] on input "Neither agree nor disagree" at bounding box center [115, 98] width 12 height 12
radio input "true"
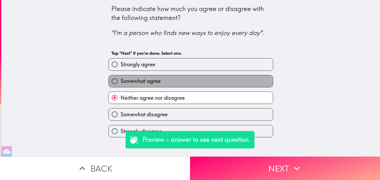
click at [195, 82] on label "Somewhat agree" at bounding box center [191, 81] width 164 height 12
click at [121, 82] on input "Somewhat agree" at bounding box center [115, 81] width 12 height 12
radio input "true"
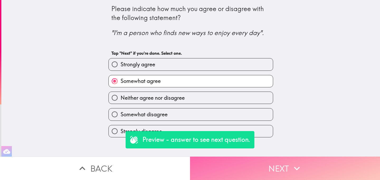
click at [269, 166] on button "Next" at bounding box center [285, 168] width 190 height 23
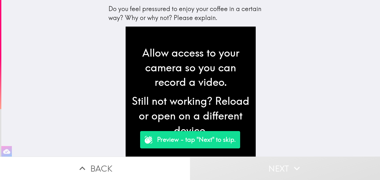
click at [267, 172] on button "Next" at bounding box center [285, 168] width 190 height 23
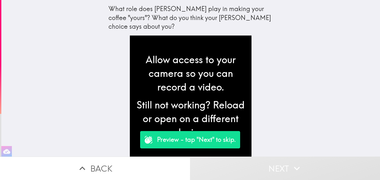
click at [257, 162] on button "Next" at bounding box center [285, 168] width 190 height 23
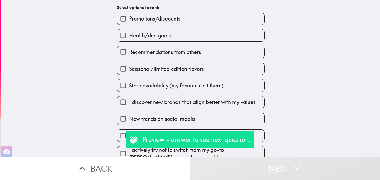
scroll to position [50, 0]
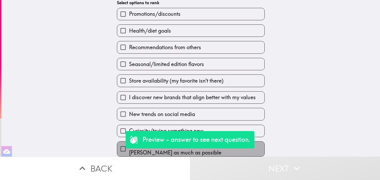
click at [143, 151] on span "I actively try not to switch from my go-to [PERSON_NAME] as much as possible" at bounding box center [196, 149] width 135 height 15
click at [129, 151] on input "I actively try not to switch from my go-to [PERSON_NAME] as much as possible" at bounding box center [123, 149] width 12 height 12
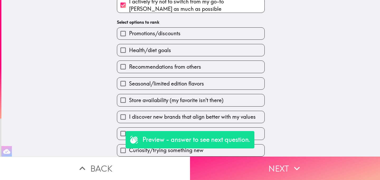
click at [248, 161] on button "Next" at bounding box center [285, 168] width 190 height 23
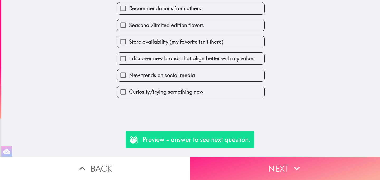
scroll to position [0, 0]
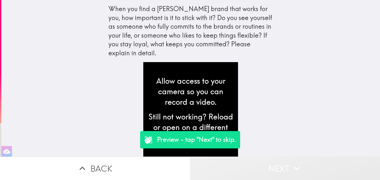
click at [260, 168] on button "Next" at bounding box center [285, 168] width 190 height 23
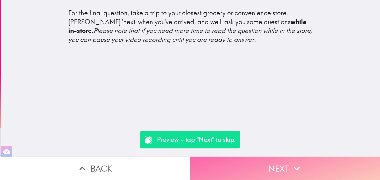
click at [263, 167] on button "Next" at bounding box center [285, 168] width 190 height 23
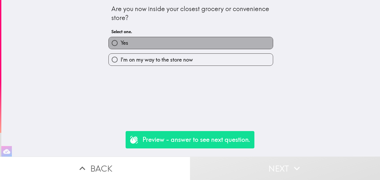
click at [223, 46] on label "Yes" at bounding box center [191, 43] width 164 height 12
click at [121, 46] on input "Yes" at bounding box center [115, 43] width 12 height 12
radio input "true"
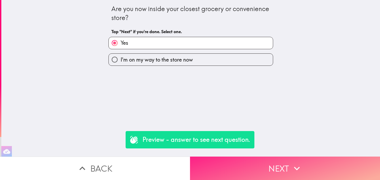
click at [248, 170] on button "Next" at bounding box center [285, 168] width 190 height 23
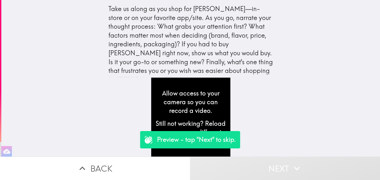
click at [141, 174] on button "Back" at bounding box center [95, 168] width 190 height 23
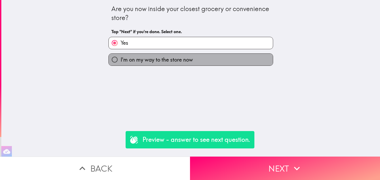
click at [160, 63] on span "I'm on my way to the store now" at bounding box center [157, 59] width 72 height 7
click at [121, 63] on input "I'm on my way to the store now" at bounding box center [115, 60] width 12 height 12
radio input "true"
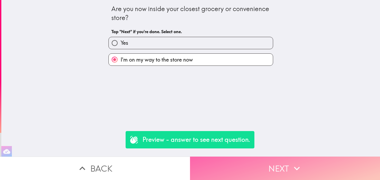
click at [246, 165] on button "Next" at bounding box center [285, 168] width 190 height 23
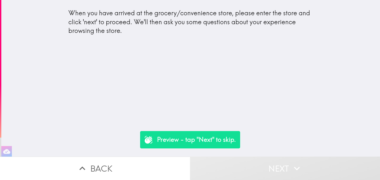
click at [222, 40] on div "When you have arrived at the grocery/convenience store, please enter the store …" at bounding box center [190, 24] width 253 height 40
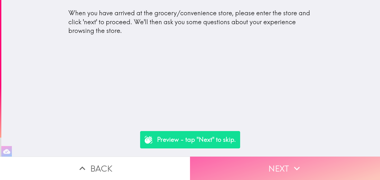
click at [237, 164] on button "Next" at bounding box center [285, 168] width 190 height 23
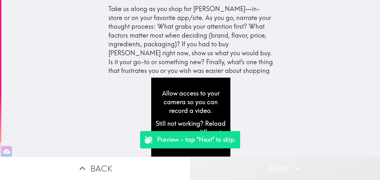
click at [266, 168] on button "Next" at bounding box center [285, 168] width 190 height 23
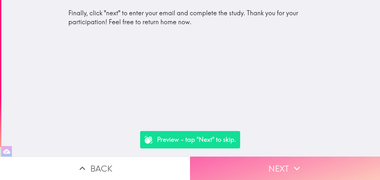
click at [252, 173] on button "Next" at bounding box center [285, 168] width 190 height 23
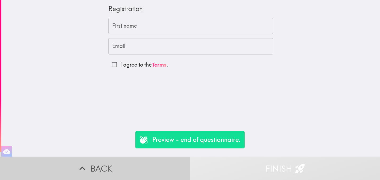
click at [132, 177] on button "Back" at bounding box center [95, 168] width 190 height 23
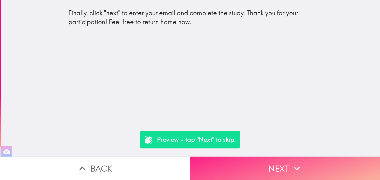
click at [251, 170] on button "Next" at bounding box center [285, 168] width 190 height 23
